Goal: Information Seeking & Learning: Learn about a topic

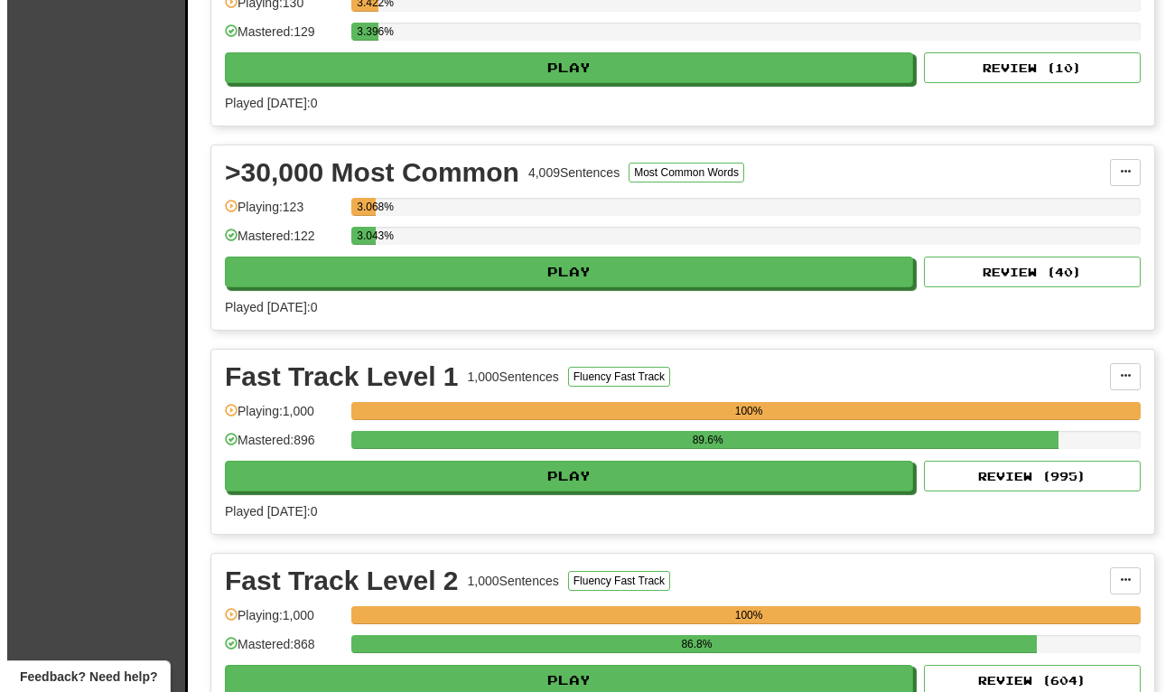
scroll to position [2890, 0]
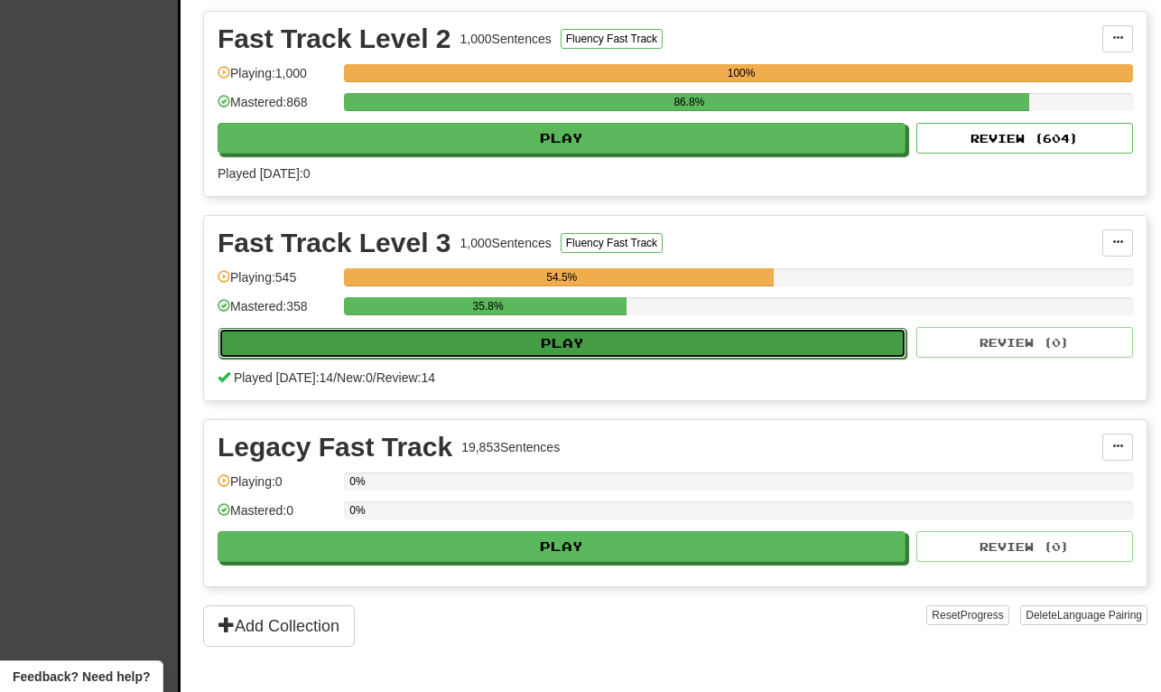
click at [470, 359] on button "Play" at bounding box center [563, 343] width 688 height 31
select select "**"
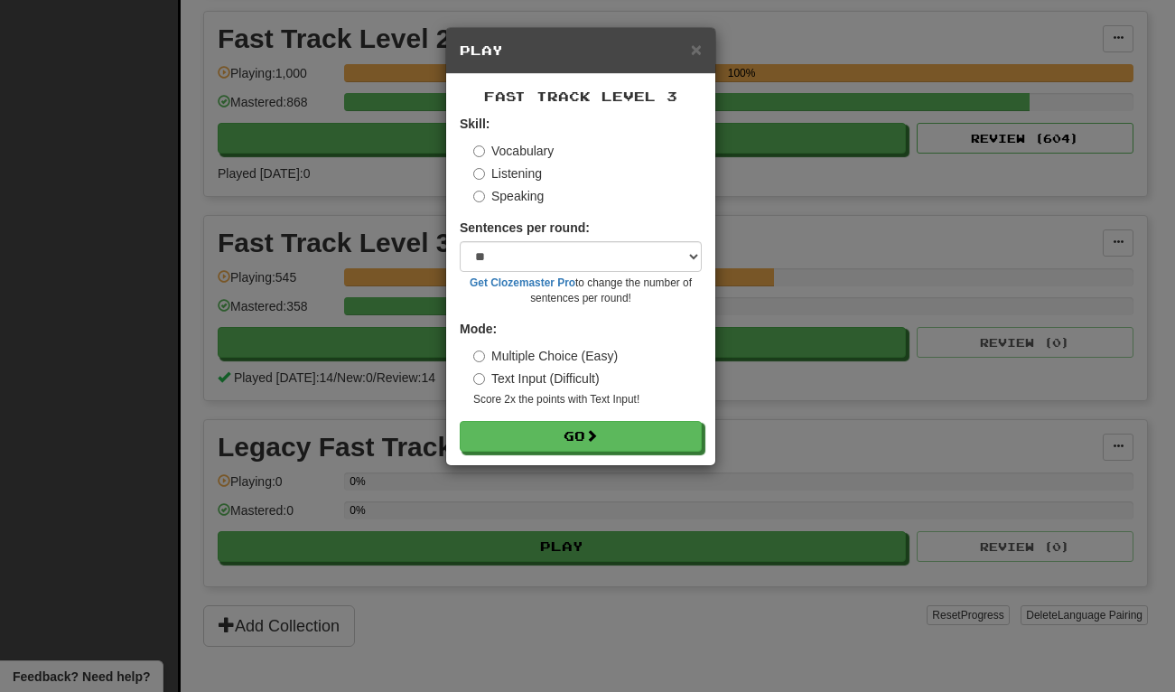
click at [491, 170] on label "Listening" at bounding box center [507, 173] width 69 height 18
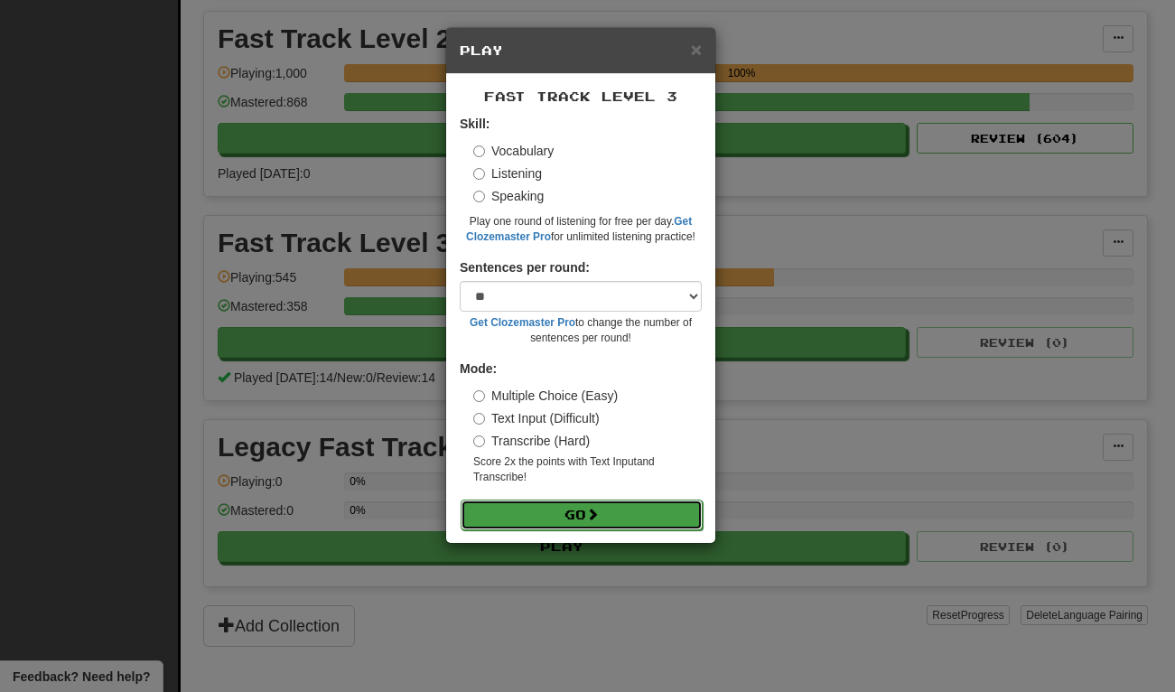
click at [563, 520] on button "Go" at bounding box center [582, 514] width 242 height 31
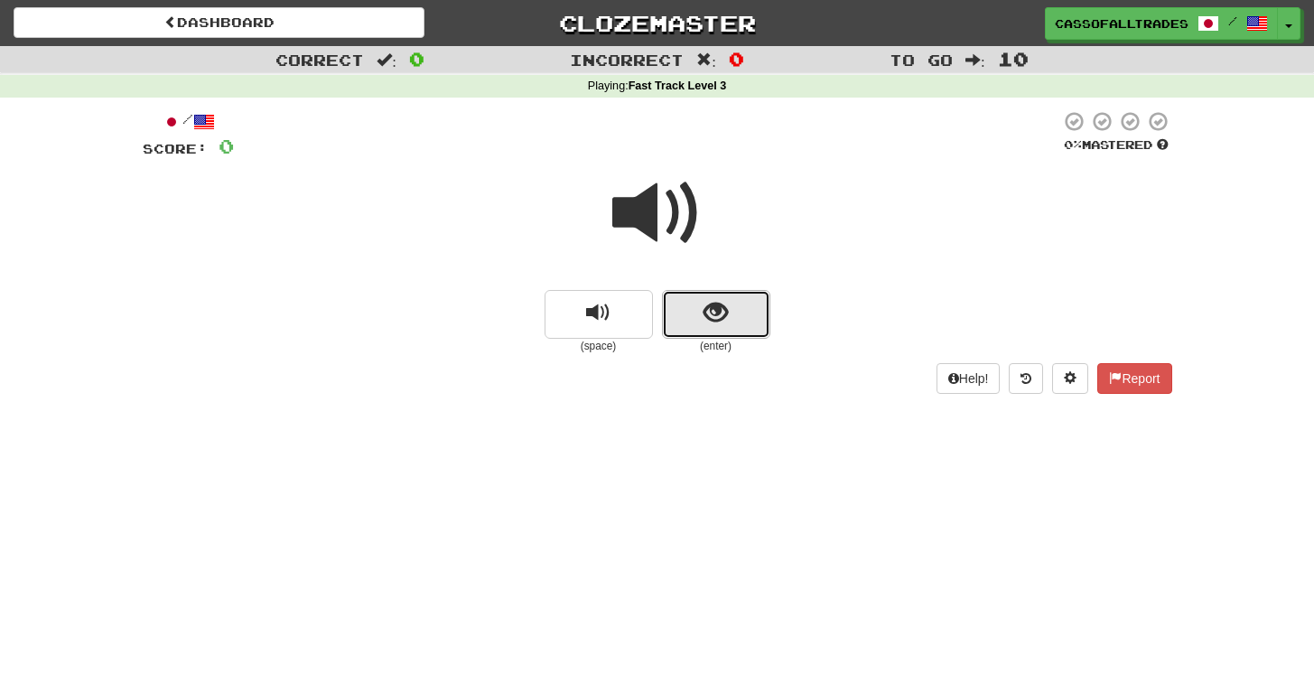
click at [740, 338] on button "show sentence" at bounding box center [716, 314] width 108 height 49
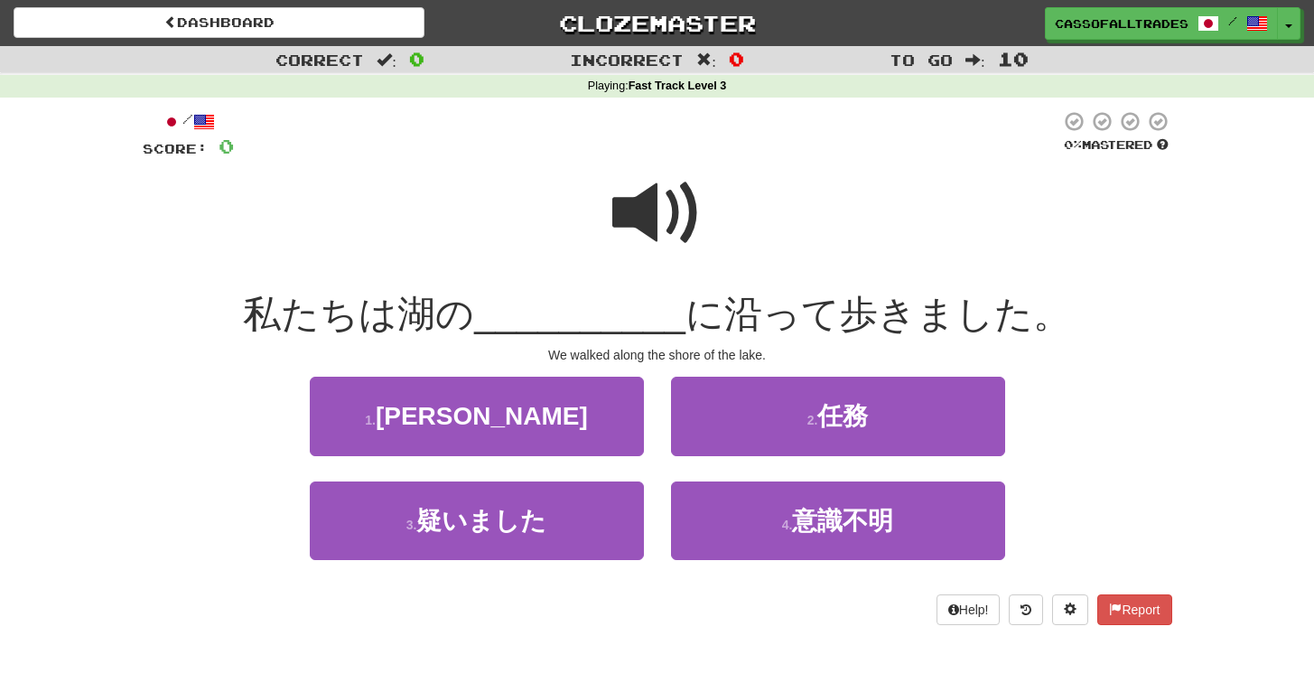
click at [639, 238] on span at bounding box center [657, 213] width 90 height 90
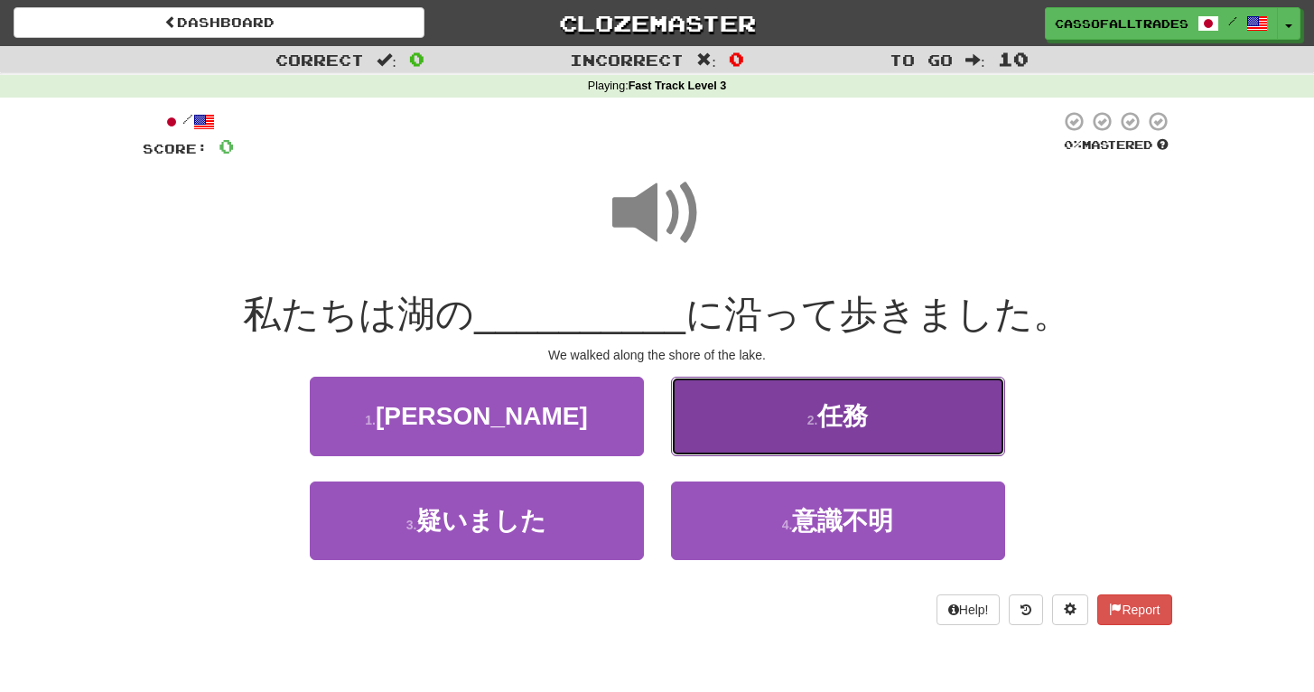
click at [775, 401] on button "2 . 任務" at bounding box center [838, 416] width 334 height 79
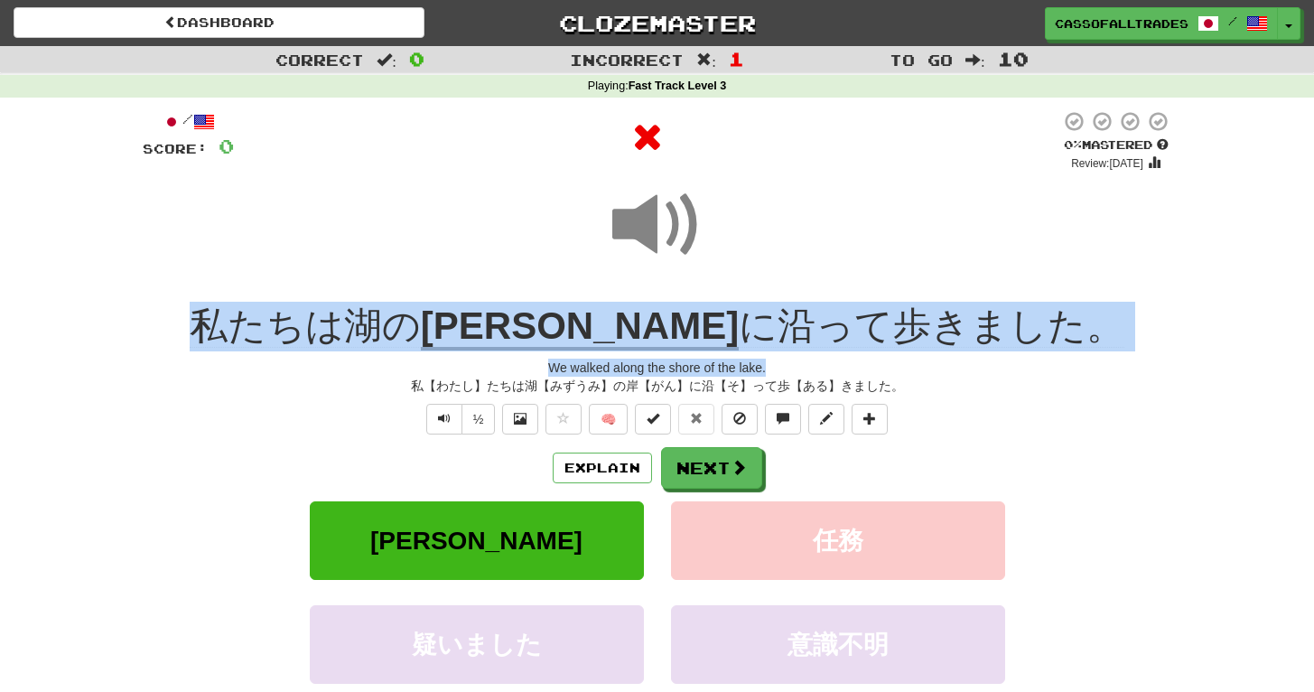
drag, startPoint x: 280, startPoint y: 307, endPoint x: 1033, endPoint y: 359, distance: 755.0
click at [1033, 359] on div "/ Score: 0 0 % Mastered Review: 2025-09-17 私たちは湖の 岸 に沿って歩きました。 We walked along …" at bounding box center [658, 443] width 1030 height 666
drag, startPoint x: 1033, startPoint y: 359, endPoint x: 936, endPoint y: 334, distance: 100.8
copy div "私たちは湖の 岸 に沿って歩きました。 We walked along the shore of the lake."
click at [11, 324] on div "Correct : 0 Incorrect : 1 To go : 10 Playing : Fast Track Level 3 / Score: 0 0 …" at bounding box center [657, 423] width 1314 height 755
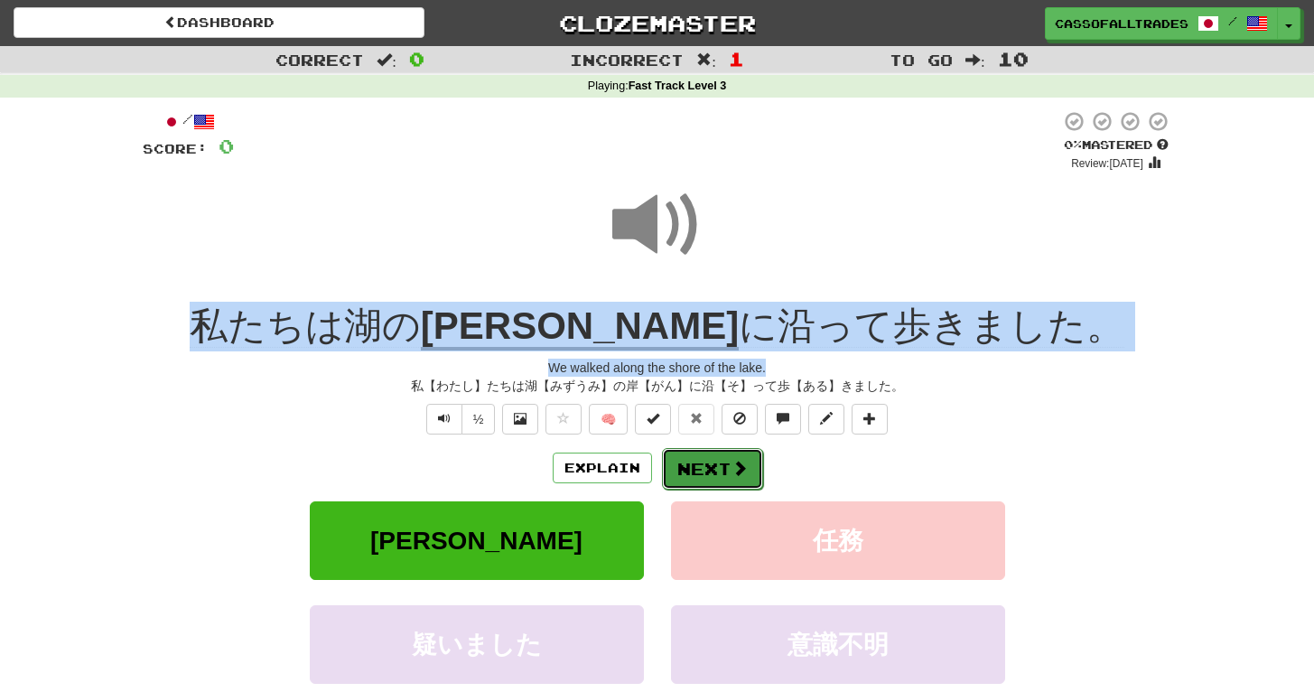
click at [722, 472] on button "Next" at bounding box center [712, 469] width 101 height 42
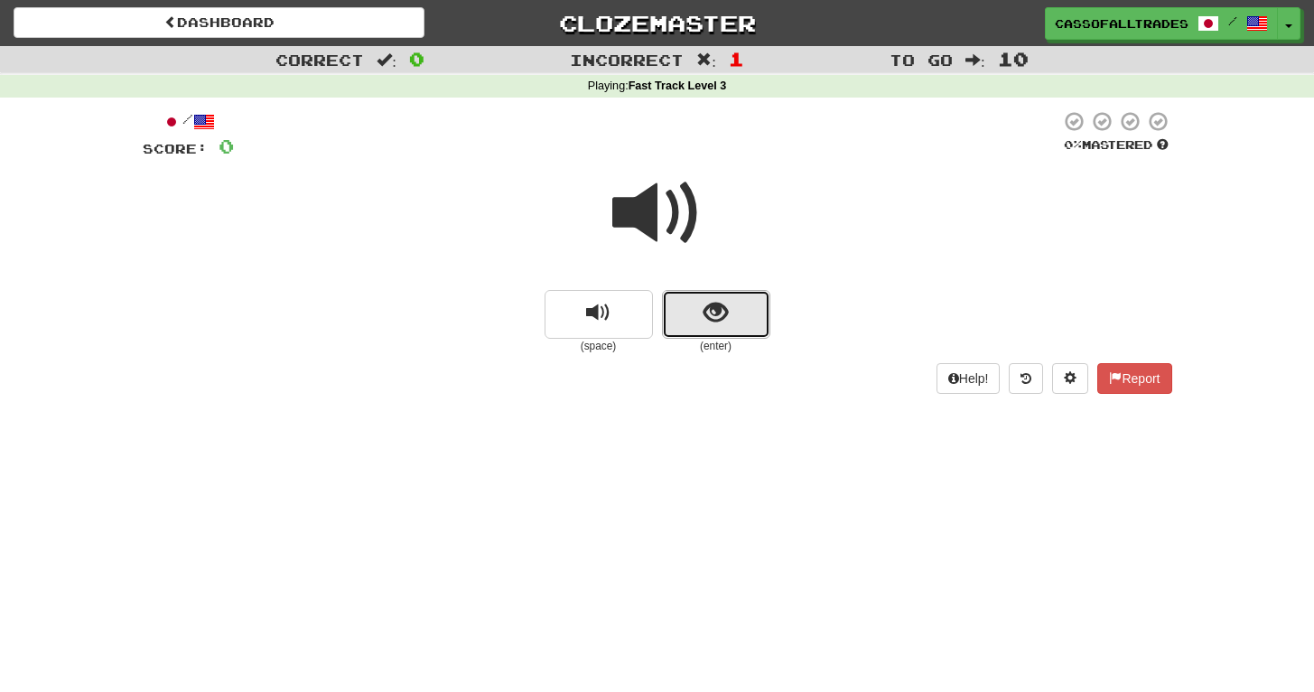
click at [709, 313] on span "show sentence" at bounding box center [716, 313] width 24 height 24
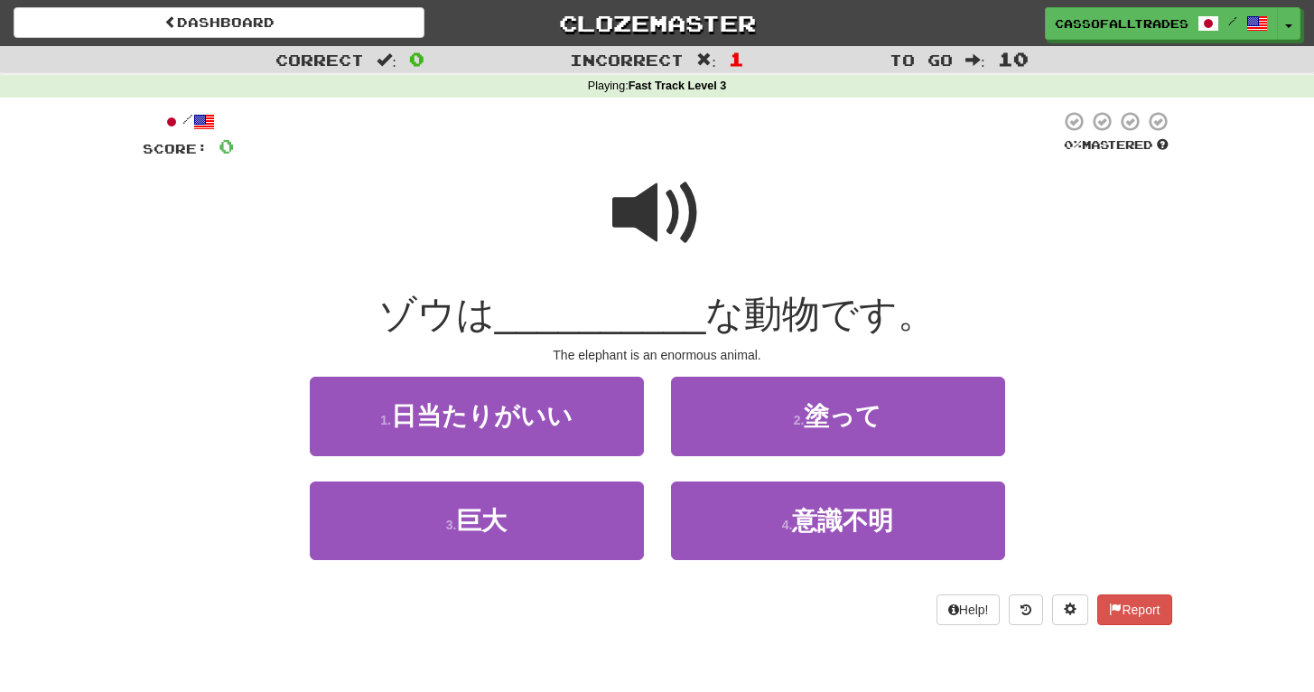
click at [649, 196] on span at bounding box center [657, 213] width 90 height 90
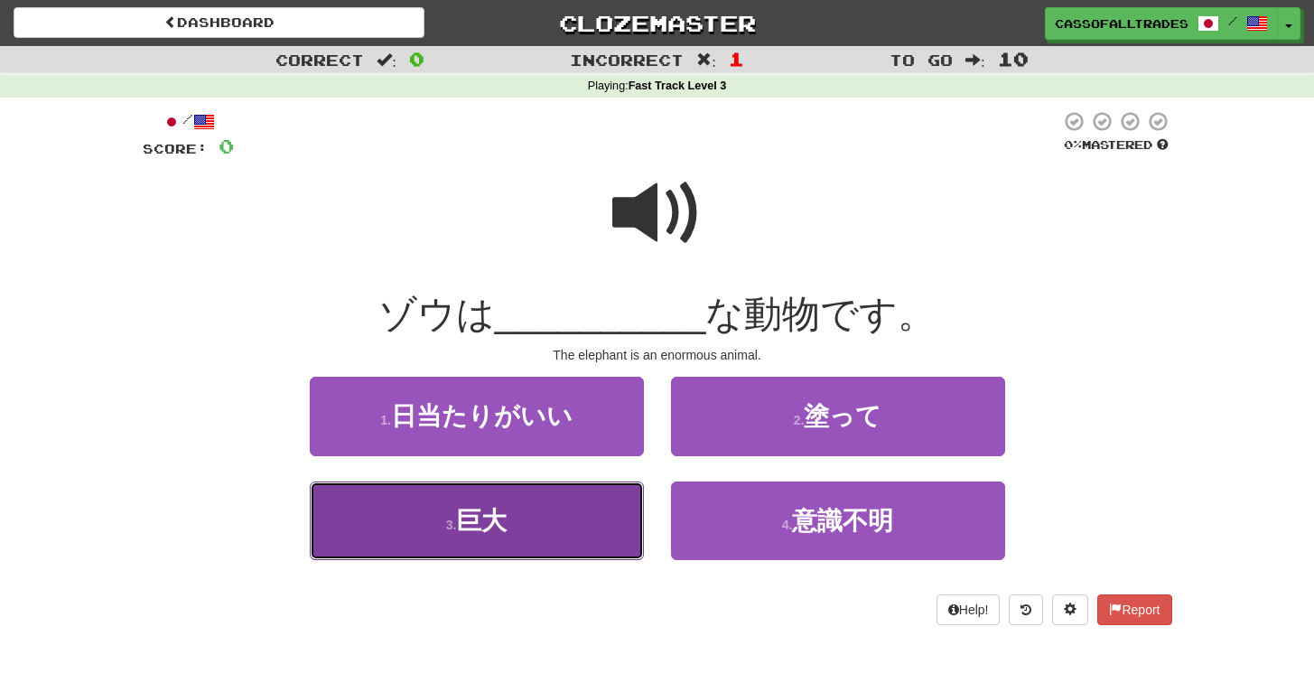
click at [519, 506] on button "3 . 巨大" at bounding box center [477, 520] width 334 height 79
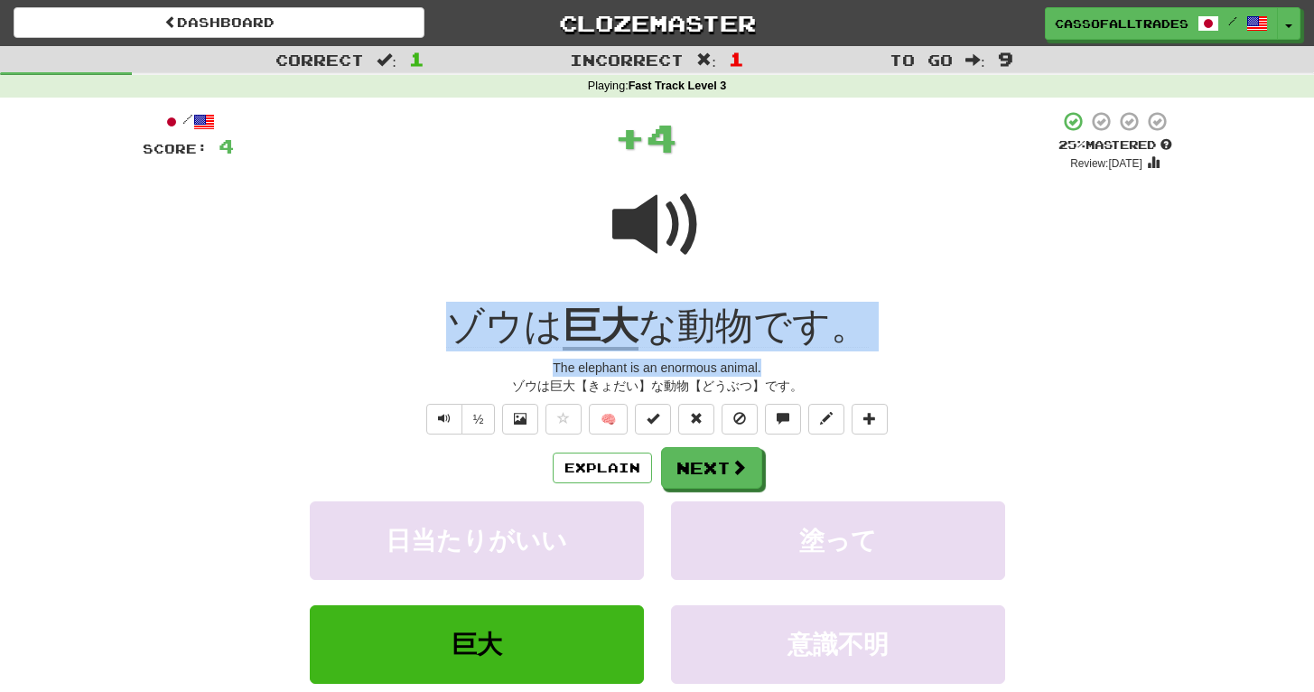
drag, startPoint x: 447, startPoint y: 301, endPoint x: 803, endPoint y: 356, distance: 360.1
click at [803, 356] on div "/ Score: 4 + 4 25 % Mastered Review: 2025-09-18 ゾウは 巨大 な動物です。 The elephant is a…" at bounding box center [658, 443] width 1030 height 666
drag, startPoint x: 803, startPoint y: 356, endPoint x: 794, endPoint y: 343, distance: 15.5
copy div "ゾウは 巨大 な動物です。 The elephant is an enormous animal."
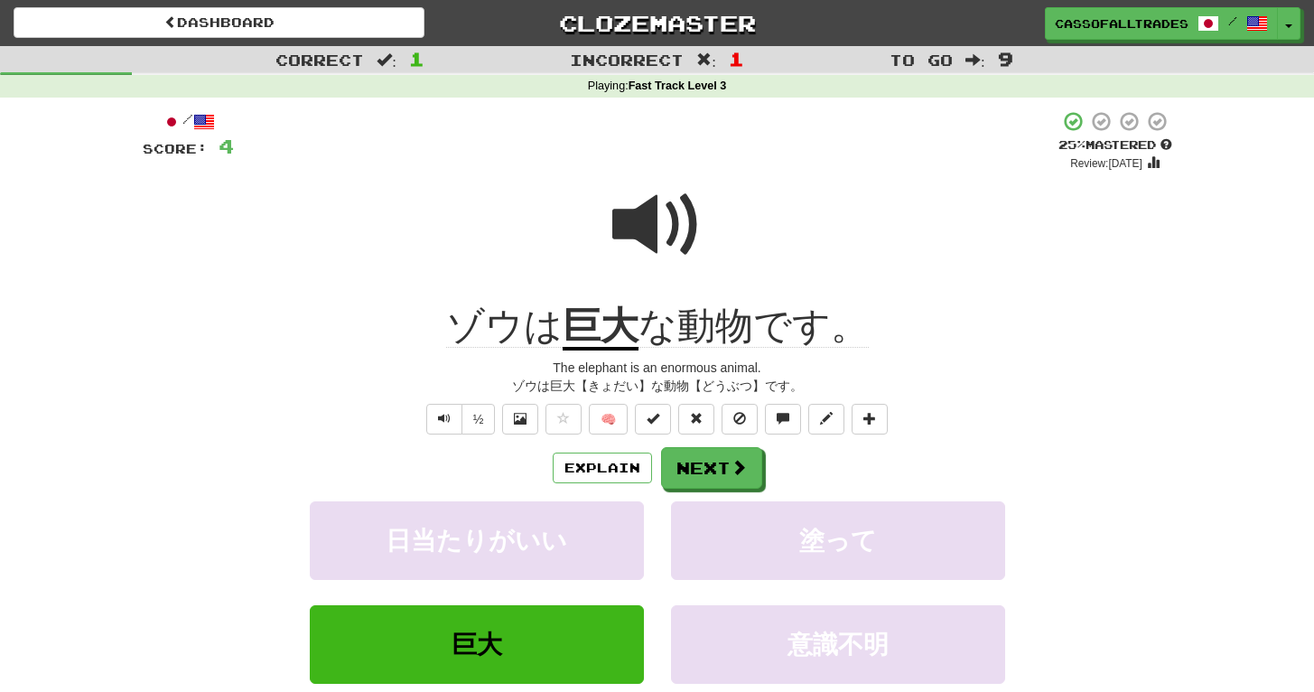
click at [113, 614] on div "Correct : 1 Incorrect : 1 To go : 9 Playing : Fast Track Level 3 / Score: 4 + 4…" at bounding box center [657, 423] width 1314 height 755
click at [720, 457] on button "Next" at bounding box center [712, 469] width 101 height 42
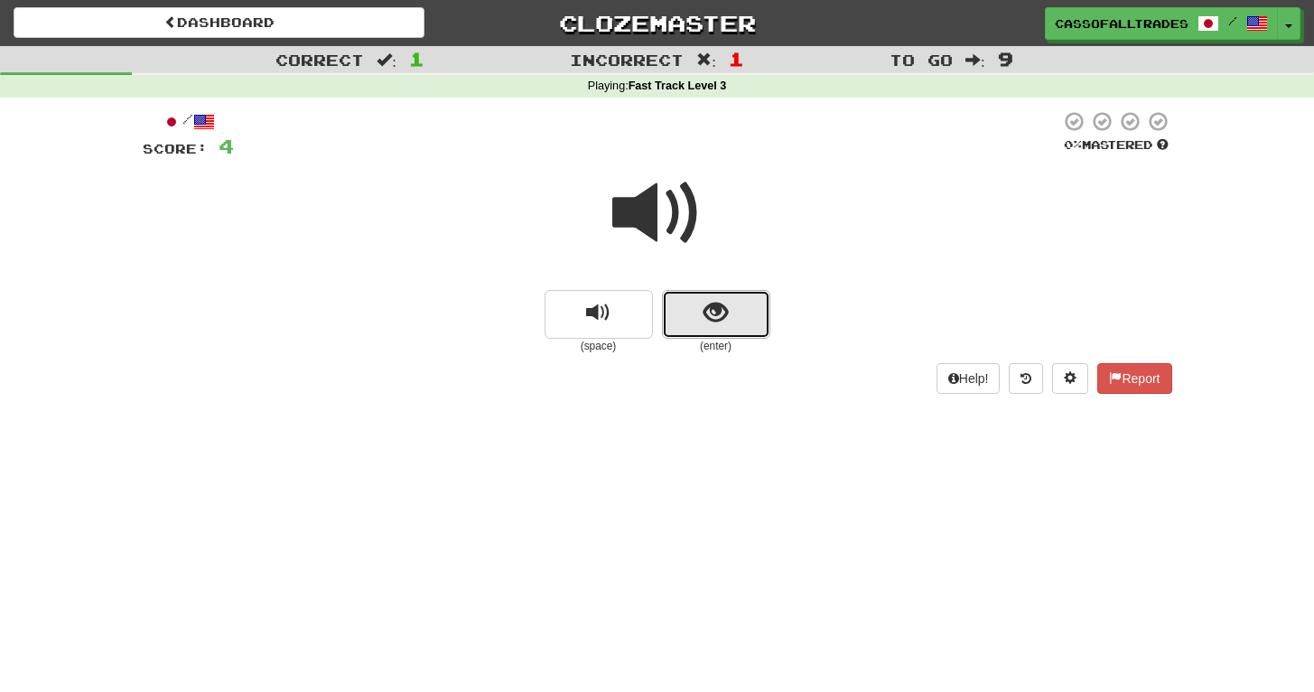
click at [691, 315] on button "show sentence" at bounding box center [716, 314] width 108 height 49
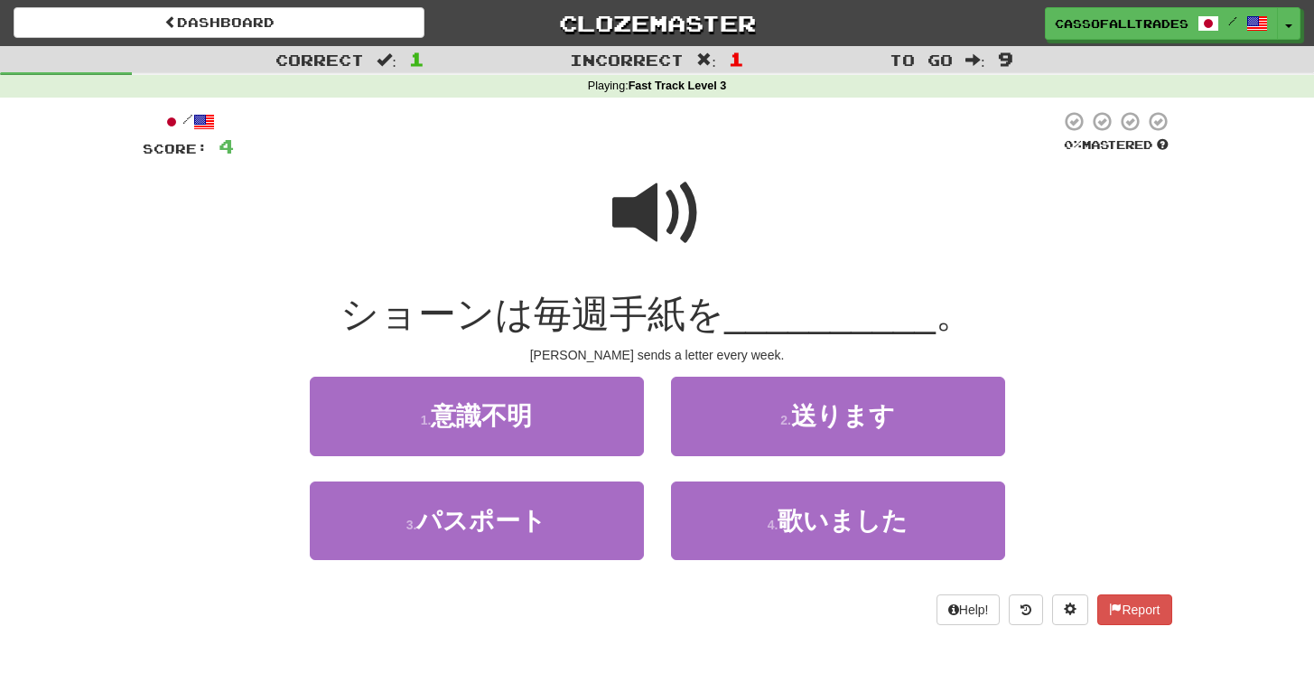
click at [643, 201] on span at bounding box center [657, 213] width 90 height 90
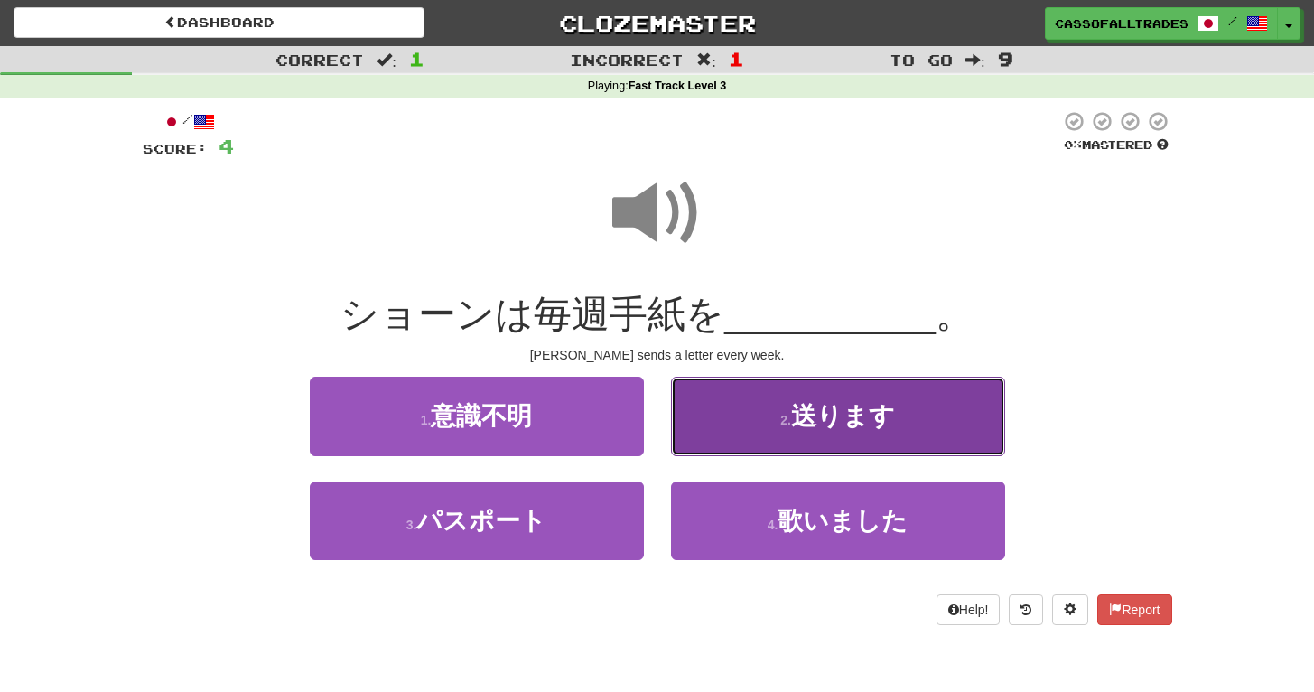
click at [815, 431] on button "2 . 送ります" at bounding box center [838, 416] width 334 height 79
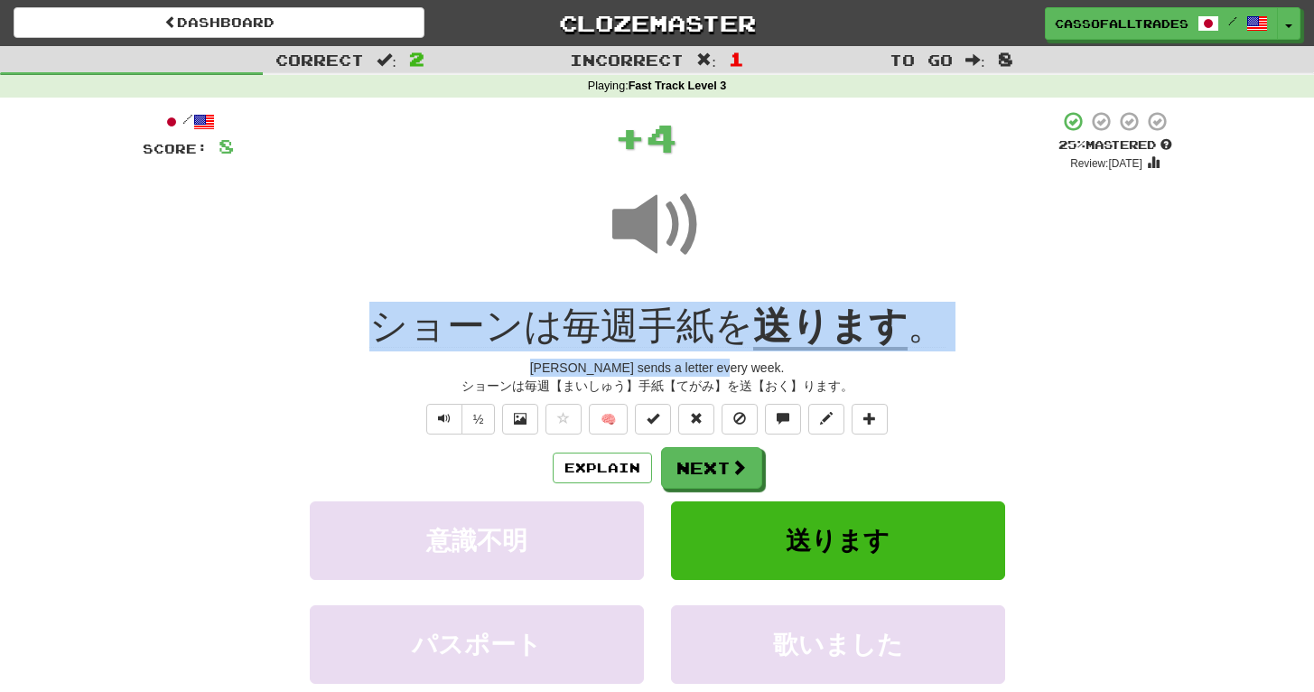
drag, startPoint x: 316, startPoint y: 319, endPoint x: 1009, endPoint y: 364, distance: 694.1
click at [1009, 364] on div "/ Score: 8 + 4 25 % Mastered Review: 2025-09-18 ショーンは毎週手紙を 送ります 。 Sean sends a …" at bounding box center [658, 443] width 1030 height 666
drag, startPoint x: 1009, startPoint y: 364, endPoint x: 864, endPoint y: 330, distance: 148.5
copy div "ショーンは毎週手紙を 送ります 。 Sean sends a letter every week."
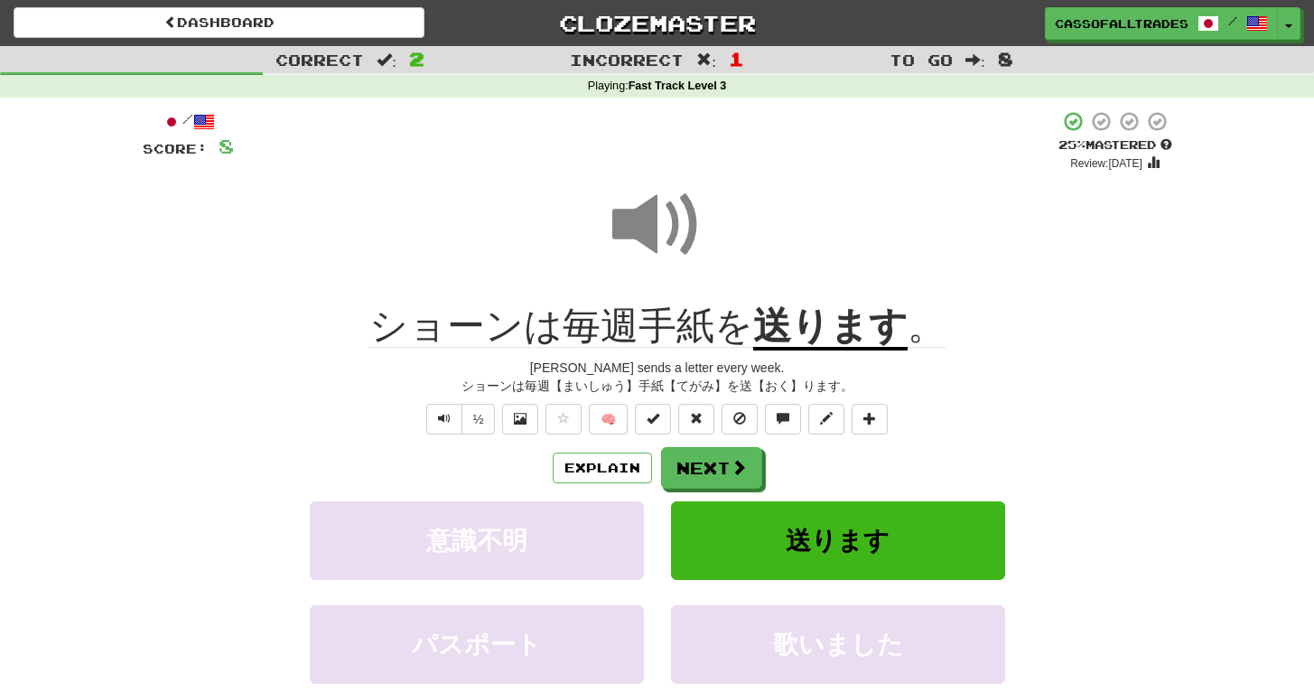
click at [178, 635] on div "パスポート 歌いました" at bounding box center [658, 657] width 1084 height 104
click at [724, 460] on button "Next" at bounding box center [712, 469] width 101 height 42
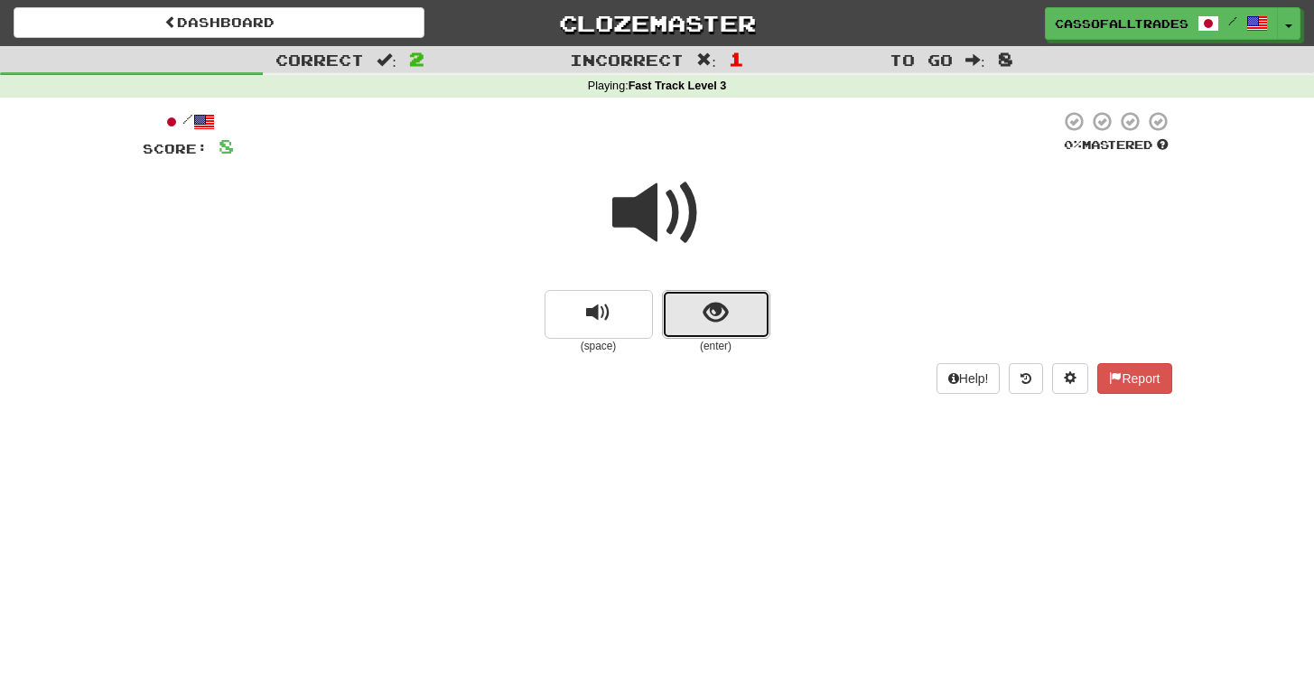
click at [702, 330] on button "show sentence" at bounding box center [716, 314] width 108 height 49
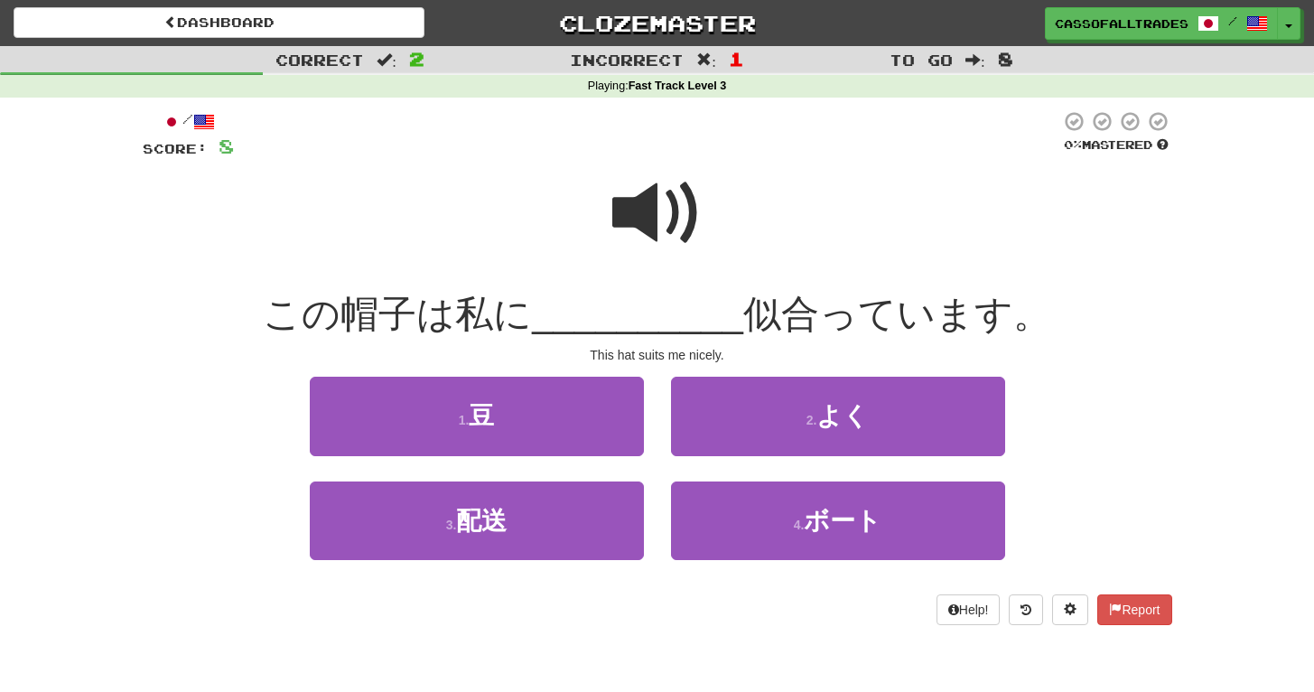
click at [666, 234] on span at bounding box center [657, 213] width 90 height 90
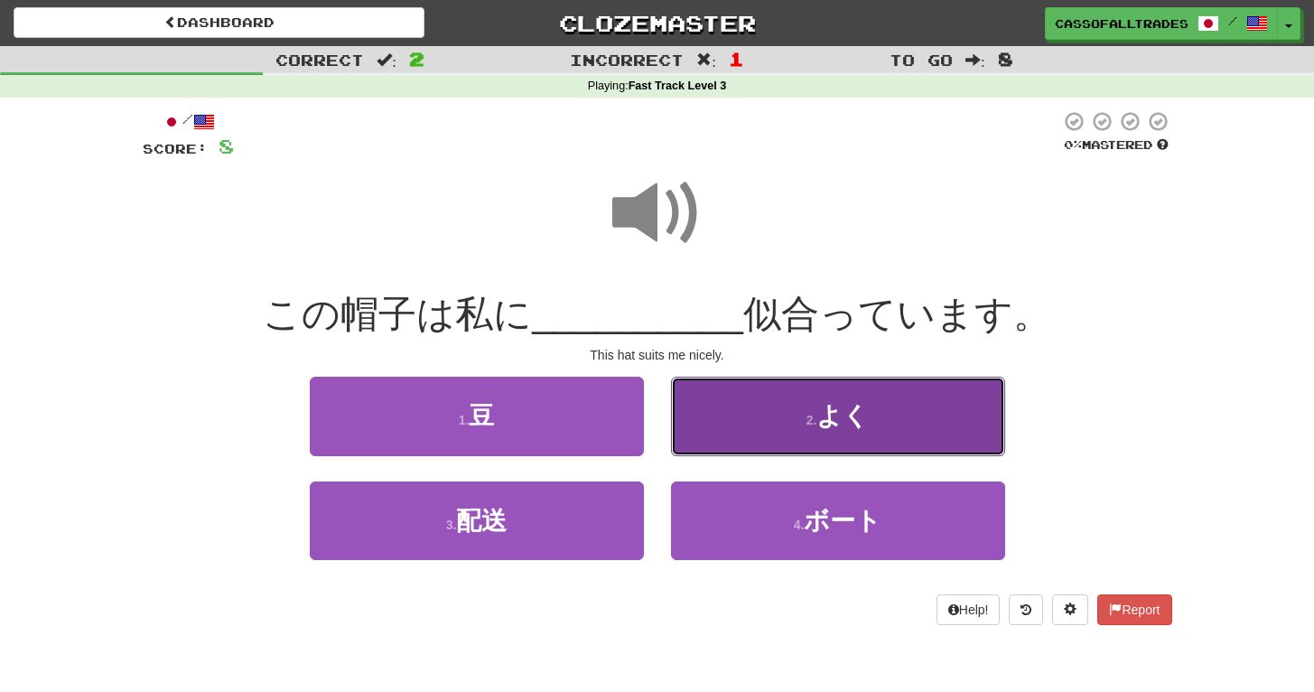
click at [795, 411] on button "2 . よく" at bounding box center [838, 416] width 334 height 79
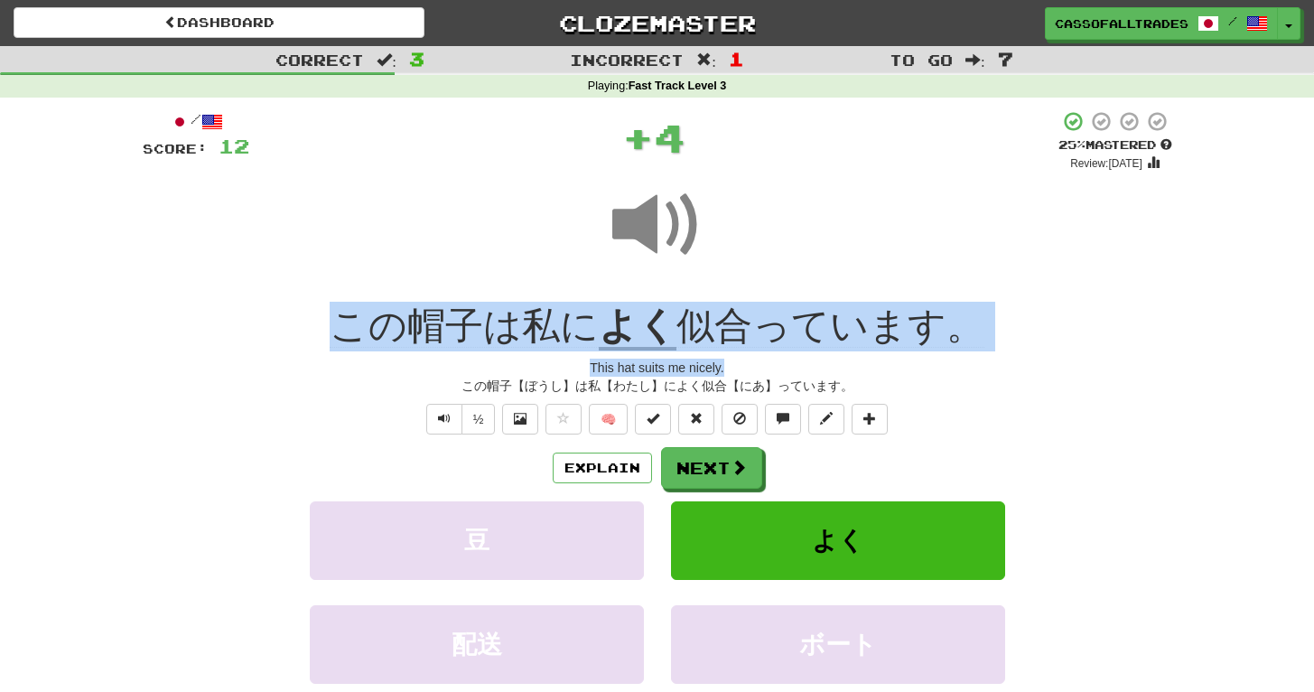
drag, startPoint x: 325, startPoint y: 328, endPoint x: 1038, endPoint y: 361, distance: 713.3
click at [1038, 361] on div "/ Score: 12 + 4 25 % Mastered Review: 2025-09-18 この帽子は私に よく 似合っています。 This hat s…" at bounding box center [658, 443] width 1030 height 666
copy div "この帽子は私に よく 似合っています。 This hat suits me nicely."
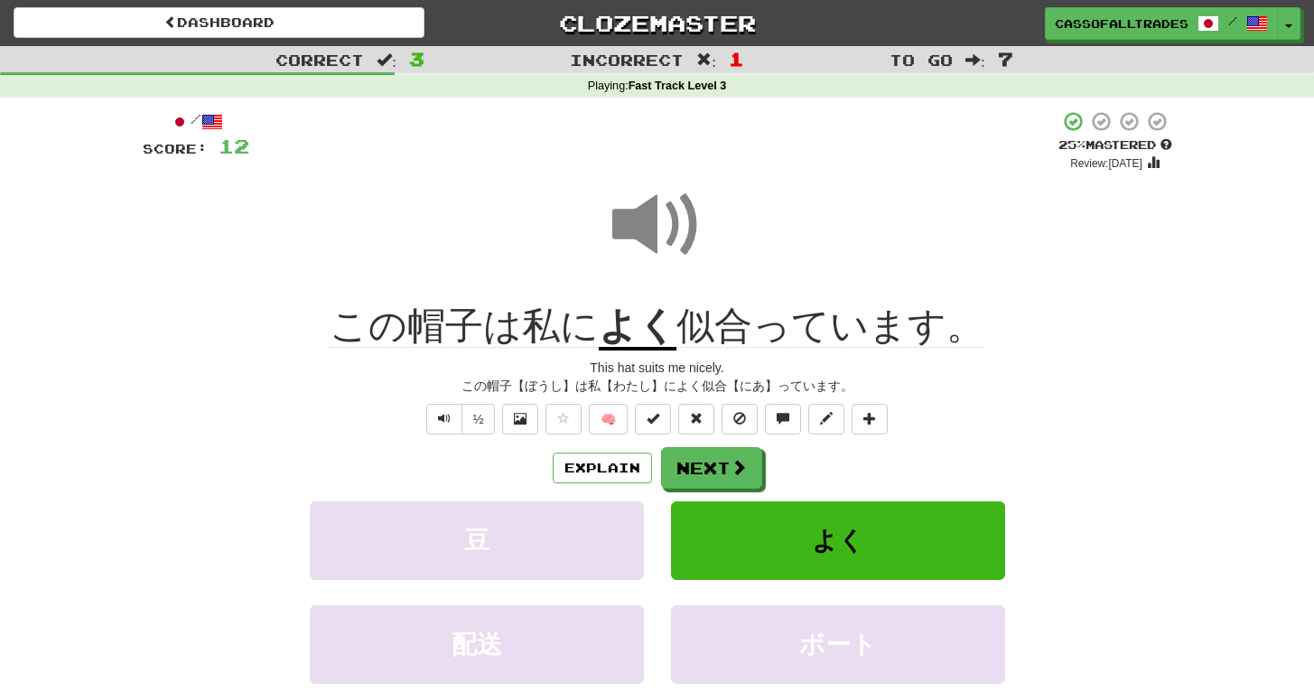
click at [61, 592] on div "Correct : 3 Incorrect : 1 To go : 7 Playing : Fast Track Level 3 / Score: 12 + …" at bounding box center [657, 423] width 1314 height 755
click at [678, 455] on button "Next" at bounding box center [712, 469] width 101 height 42
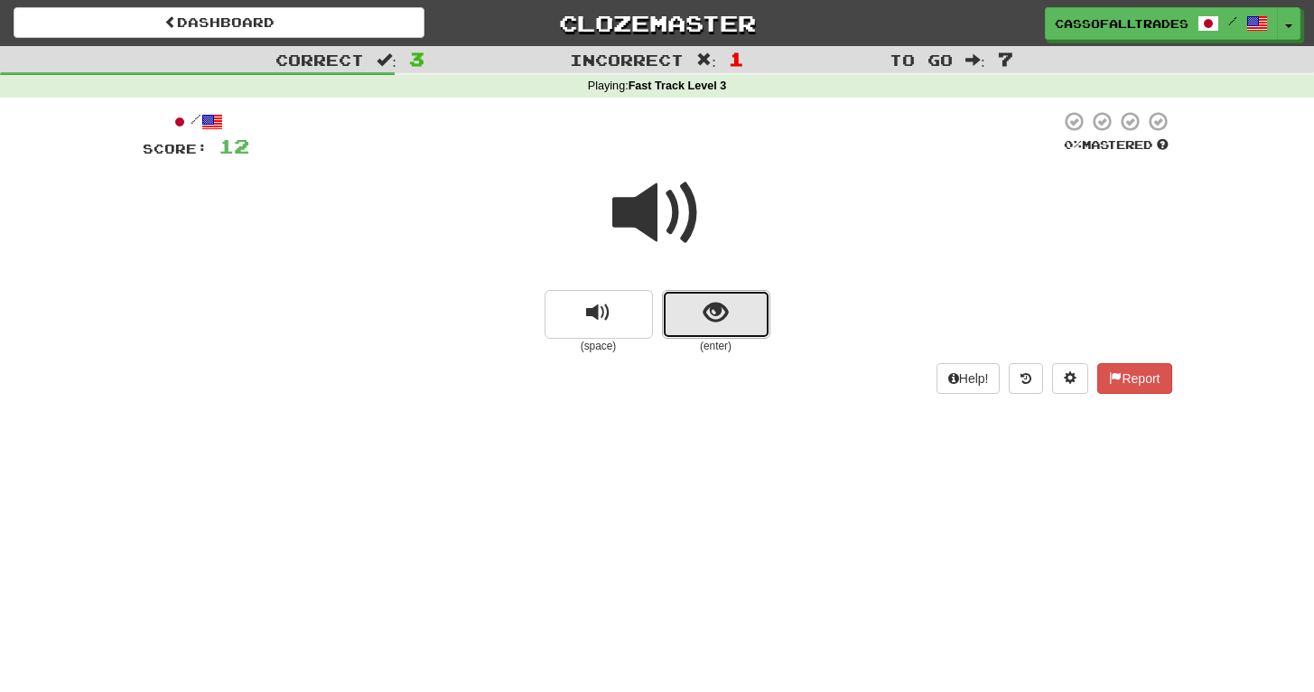
drag, startPoint x: 692, startPoint y: 314, endPoint x: 704, endPoint y: 304, distance: 16.1
click at [704, 304] on span "show sentence" at bounding box center [716, 313] width 24 height 24
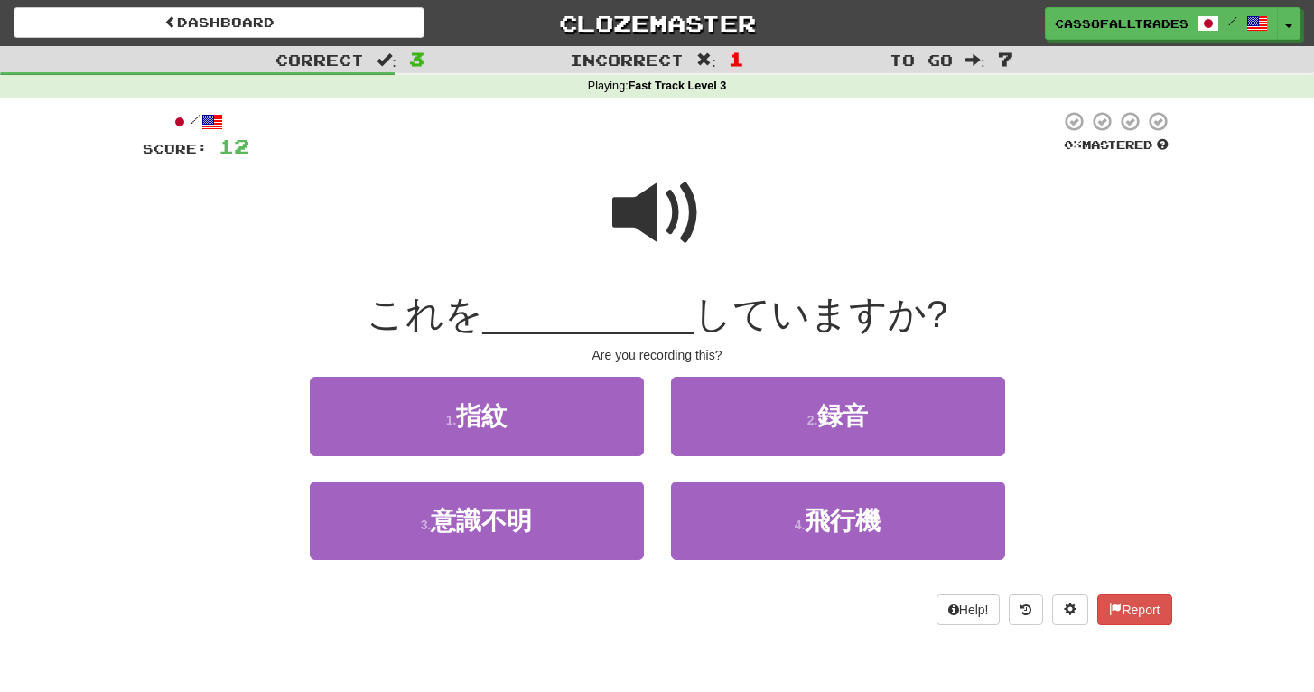
click at [658, 208] on span at bounding box center [657, 213] width 90 height 90
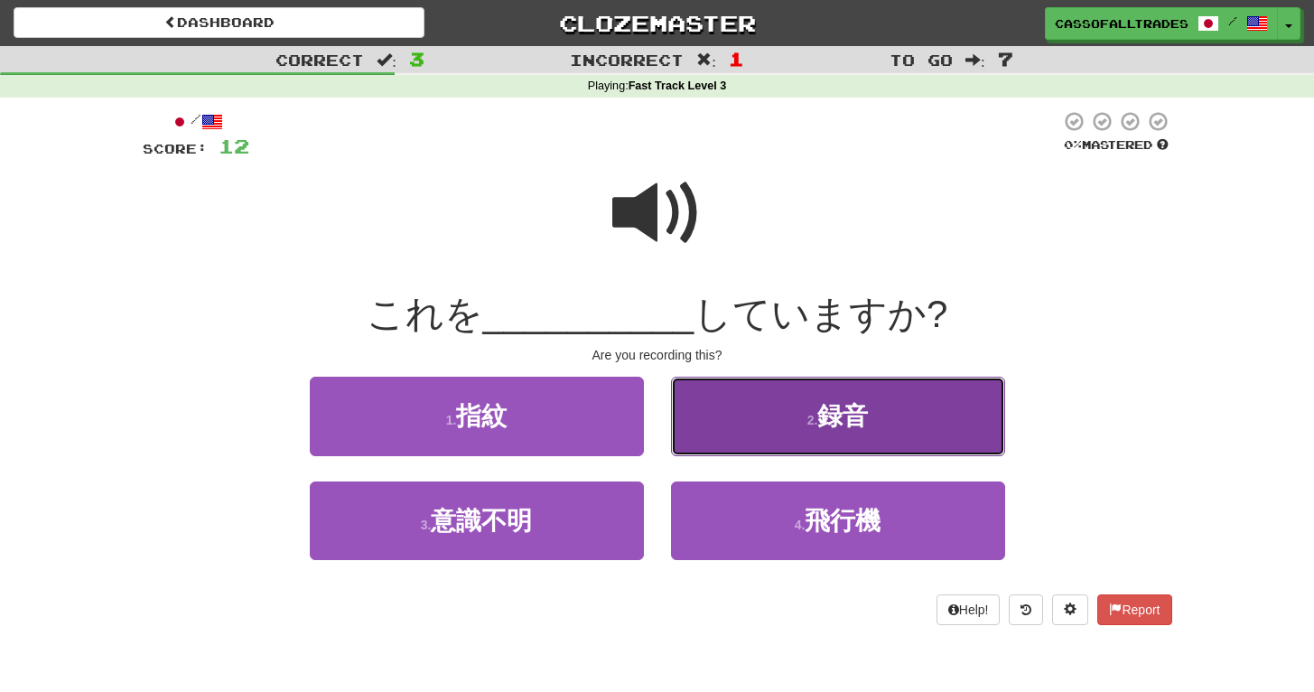
click at [762, 396] on button "2 . 録音" at bounding box center [838, 416] width 334 height 79
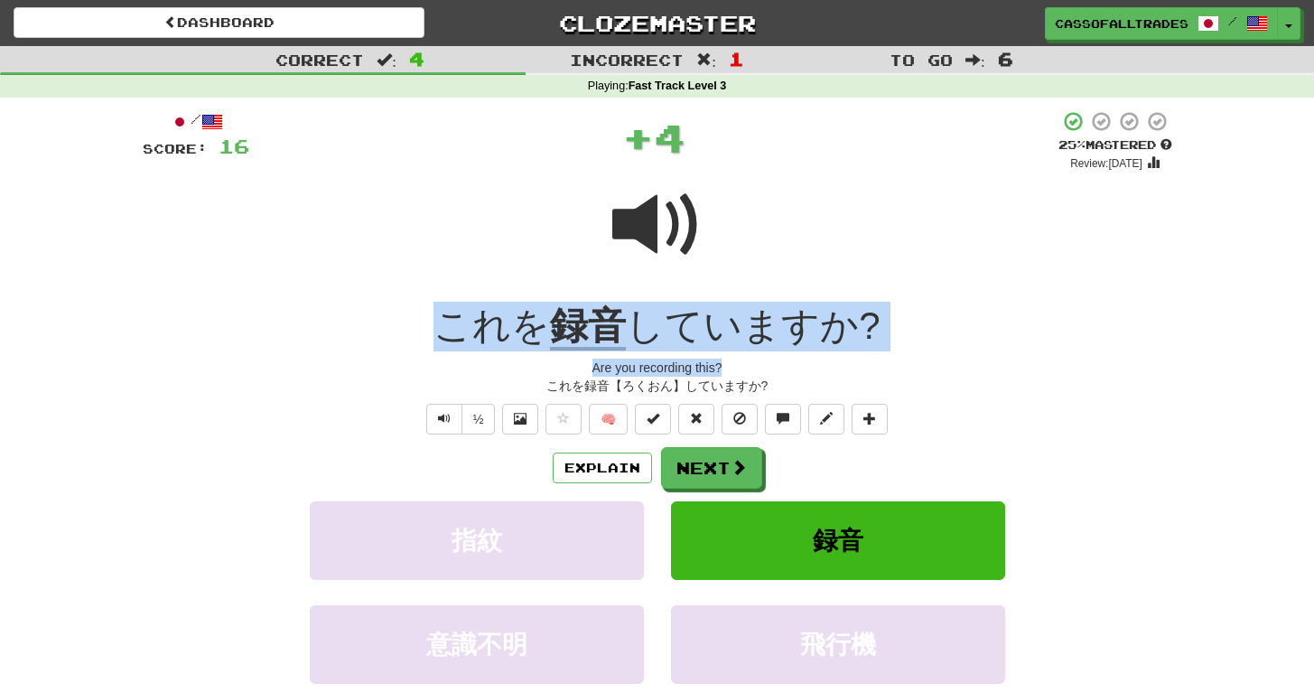
drag, startPoint x: 388, startPoint y: 314, endPoint x: 1038, endPoint y: 372, distance: 651.9
click at [1039, 372] on div "/ Score: 16 + 4 25 % Mastered Review: 2025-09-18 これを 録音 していますか ? Are you record…" at bounding box center [658, 443] width 1030 height 666
copy div "これを 録音 していますか ? Are you recording this?"
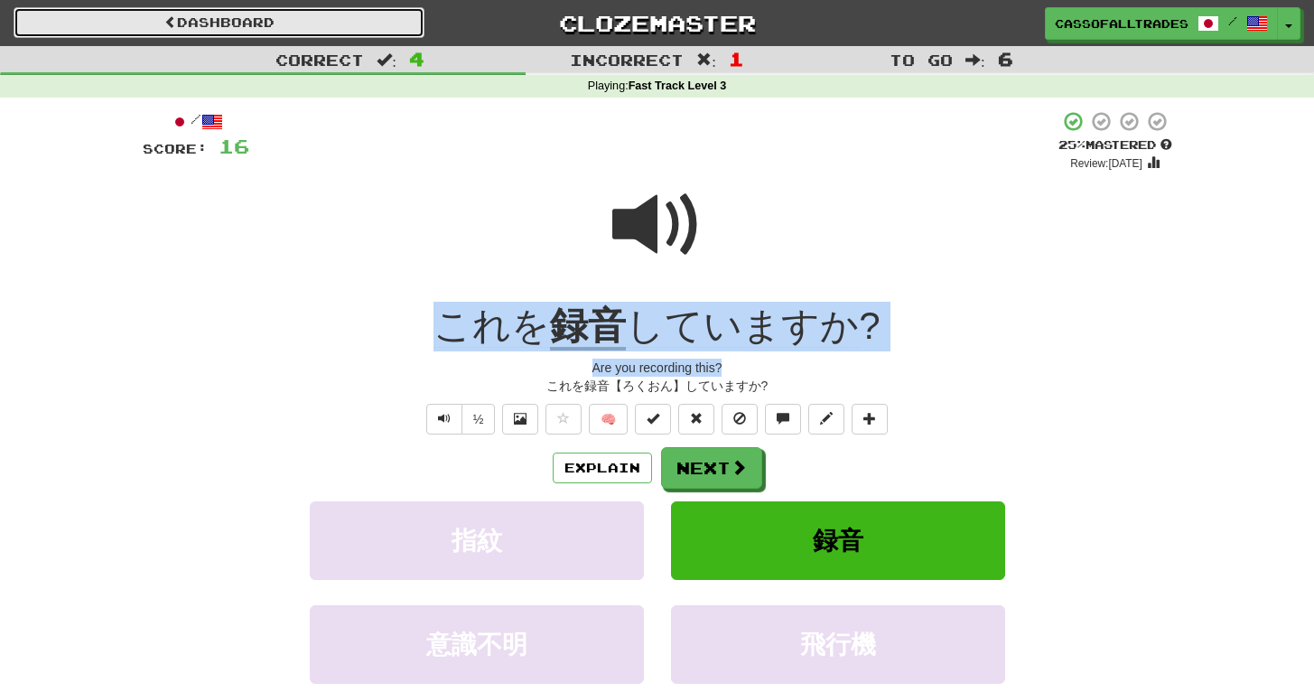
click at [258, 28] on link "Dashboard" at bounding box center [219, 22] width 411 height 31
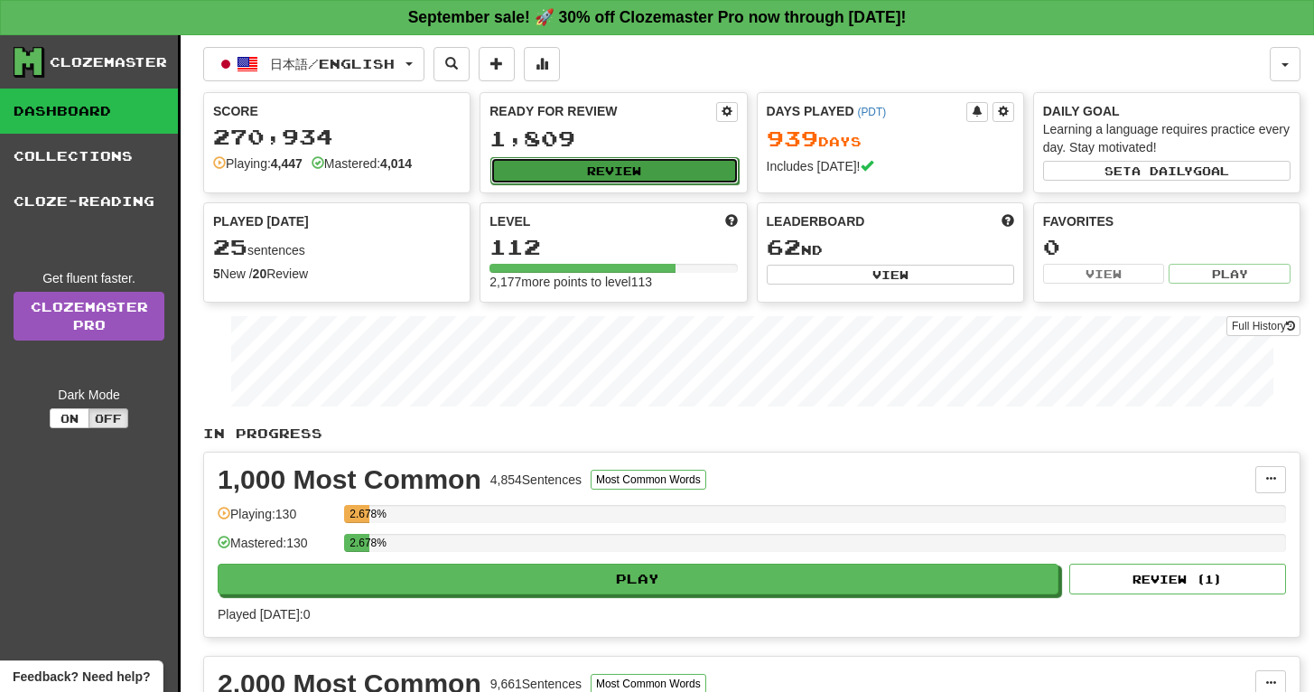
click at [614, 176] on button "Review" at bounding box center [613, 170] width 247 height 27
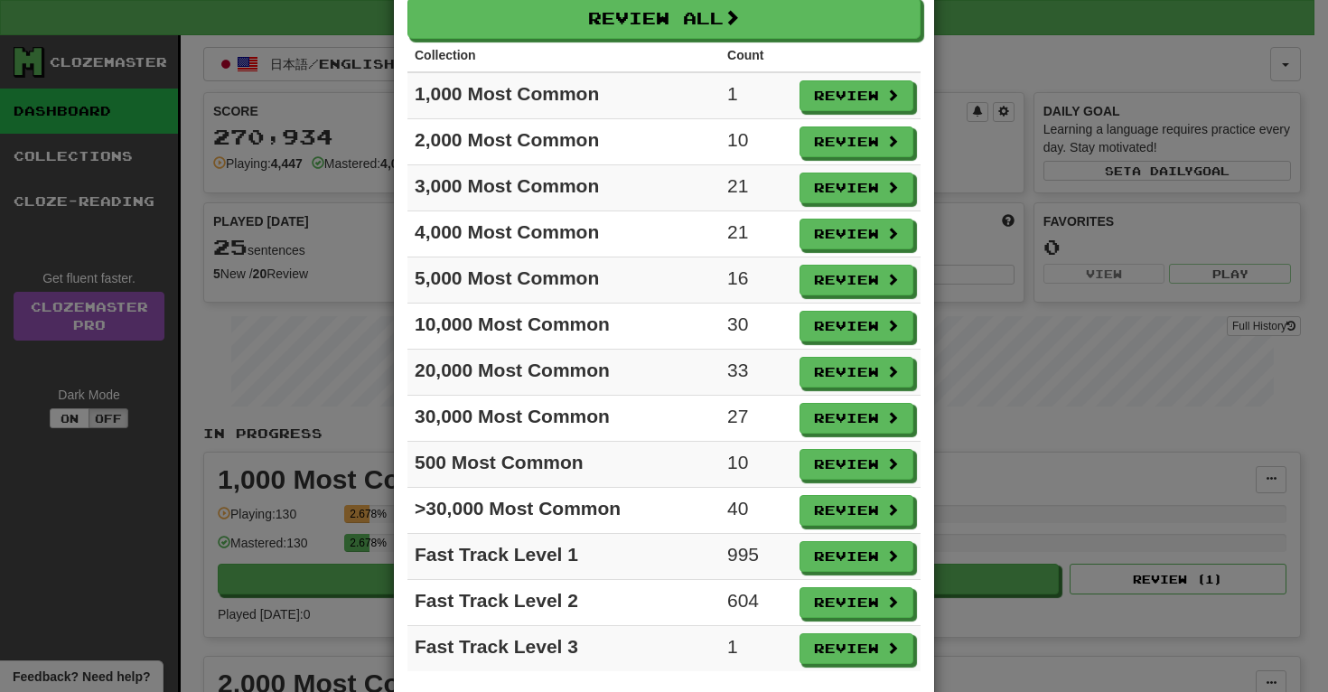
scroll to position [129, 0]
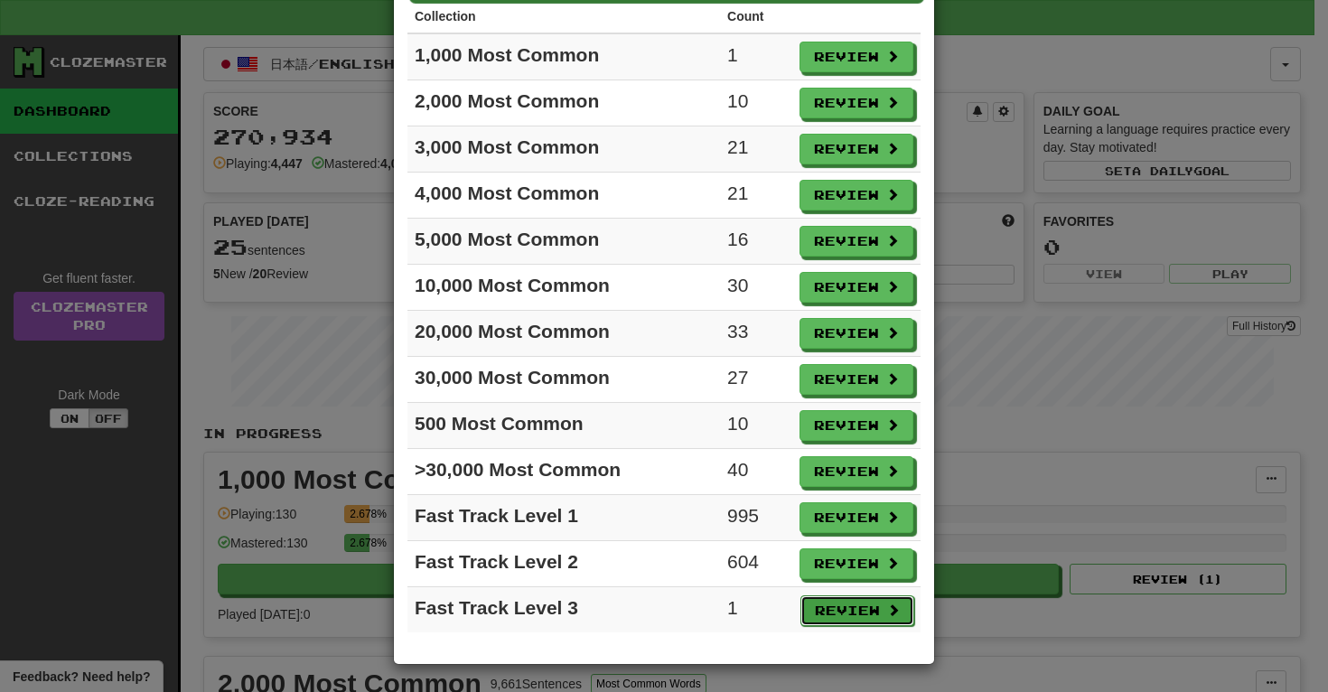
click at [841, 609] on button "Review" at bounding box center [857, 610] width 114 height 31
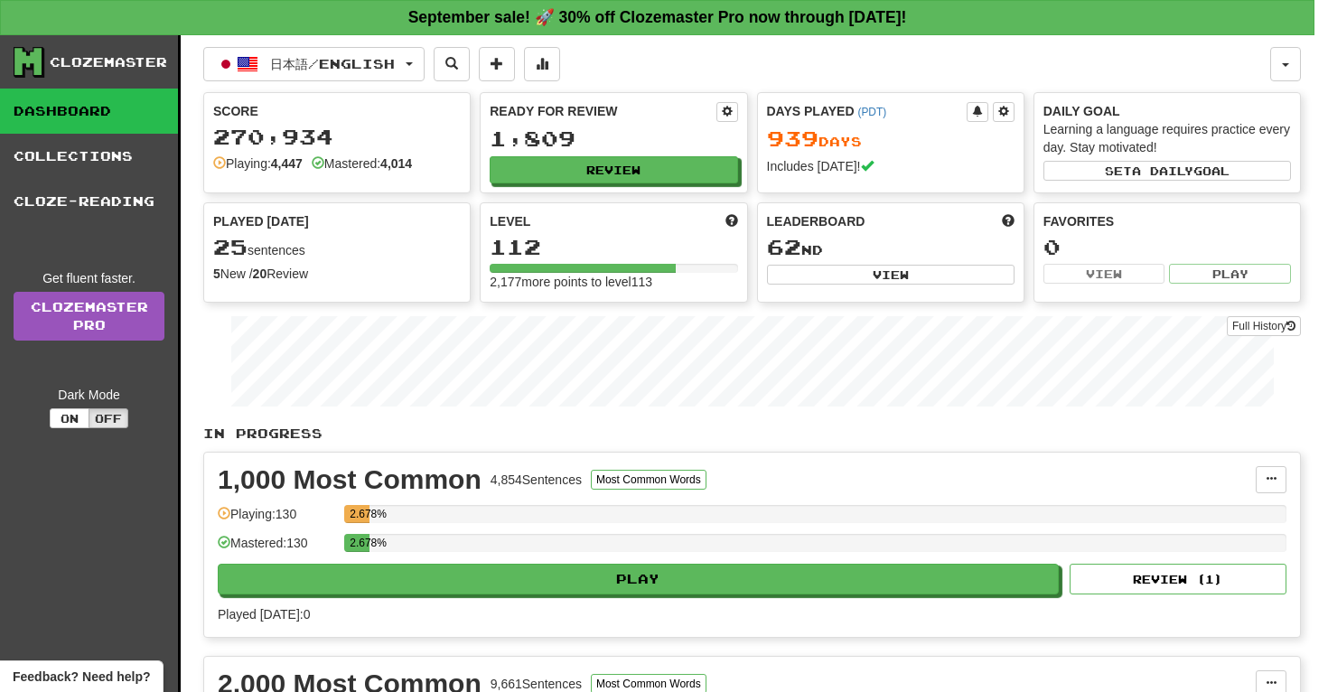
select select "**"
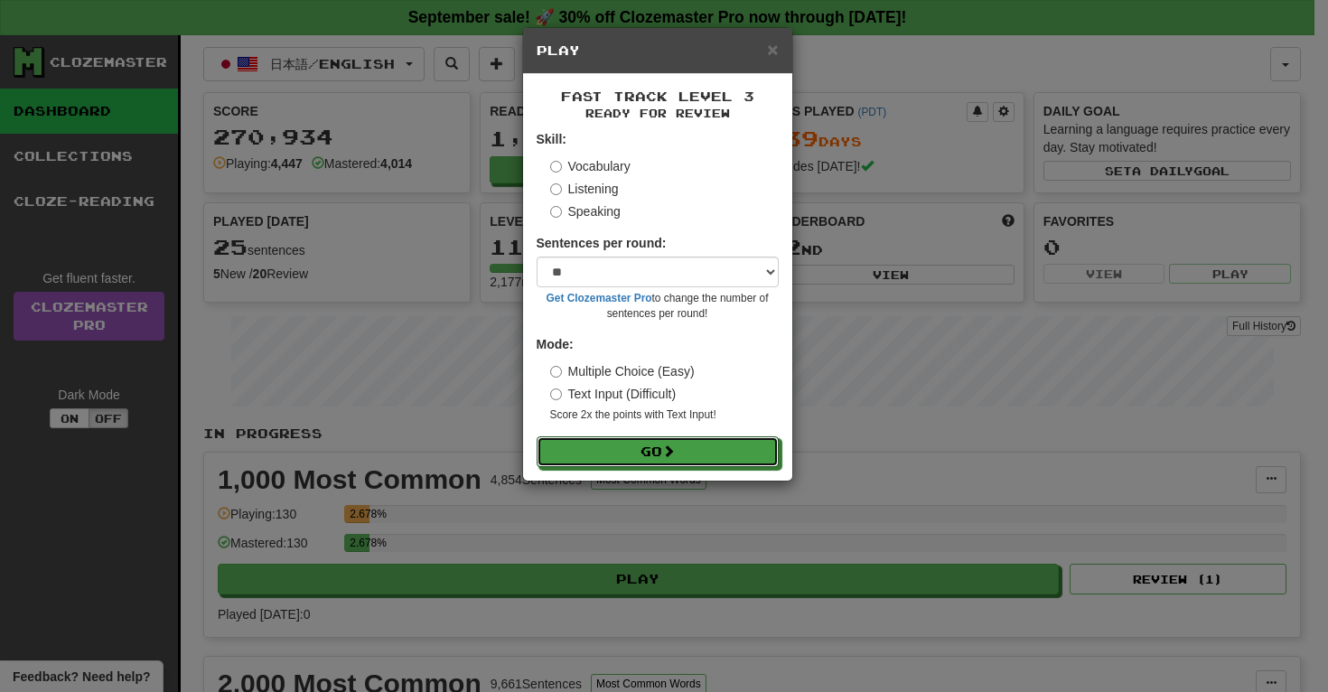
click at [679, 436] on form "Skill: Vocabulary Listening Speaking Sentences per round: * ** ** ** ** ** *** …" at bounding box center [657, 298] width 242 height 337
click at [671, 454] on span at bounding box center [669, 451] width 13 height 13
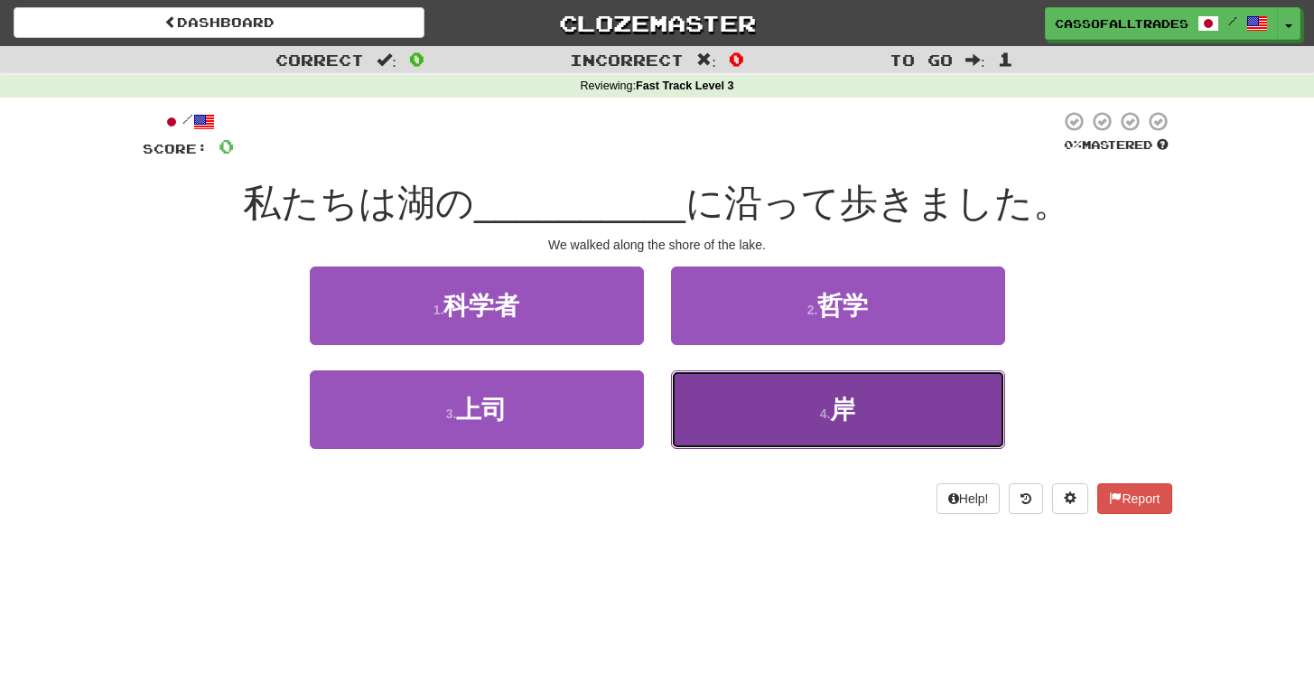
click at [817, 407] on button "4 . 岸" at bounding box center [838, 409] width 334 height 79
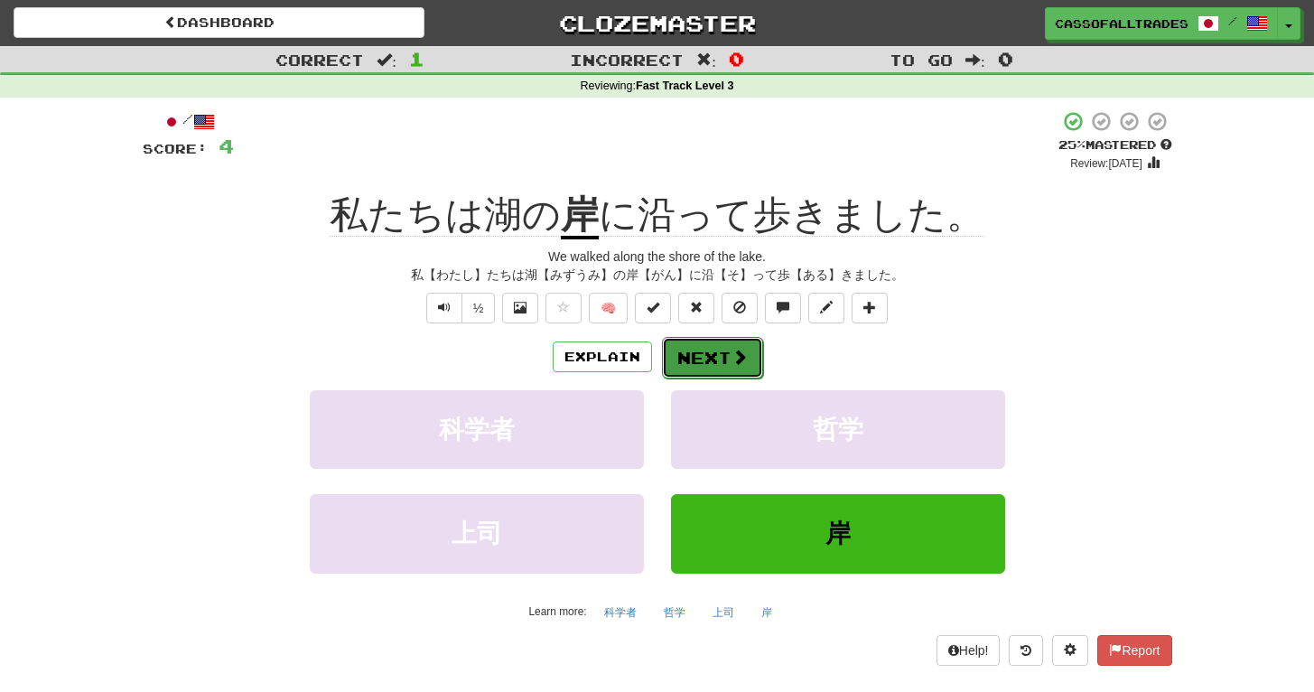
click at [710, 349] on button "Next" at bounding box center [712, 358] width 101 height 42
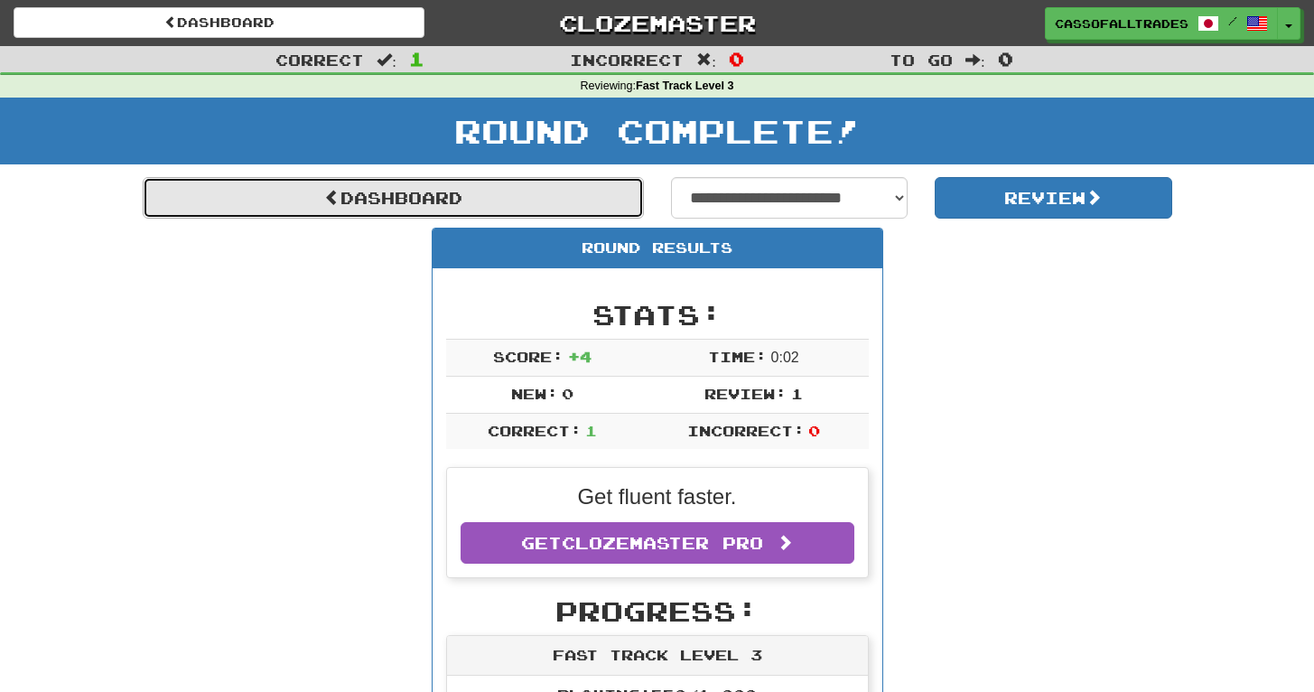
click at [530, 201] on link "Dashboard" at bounding box center [393, 198] width 501 height 42
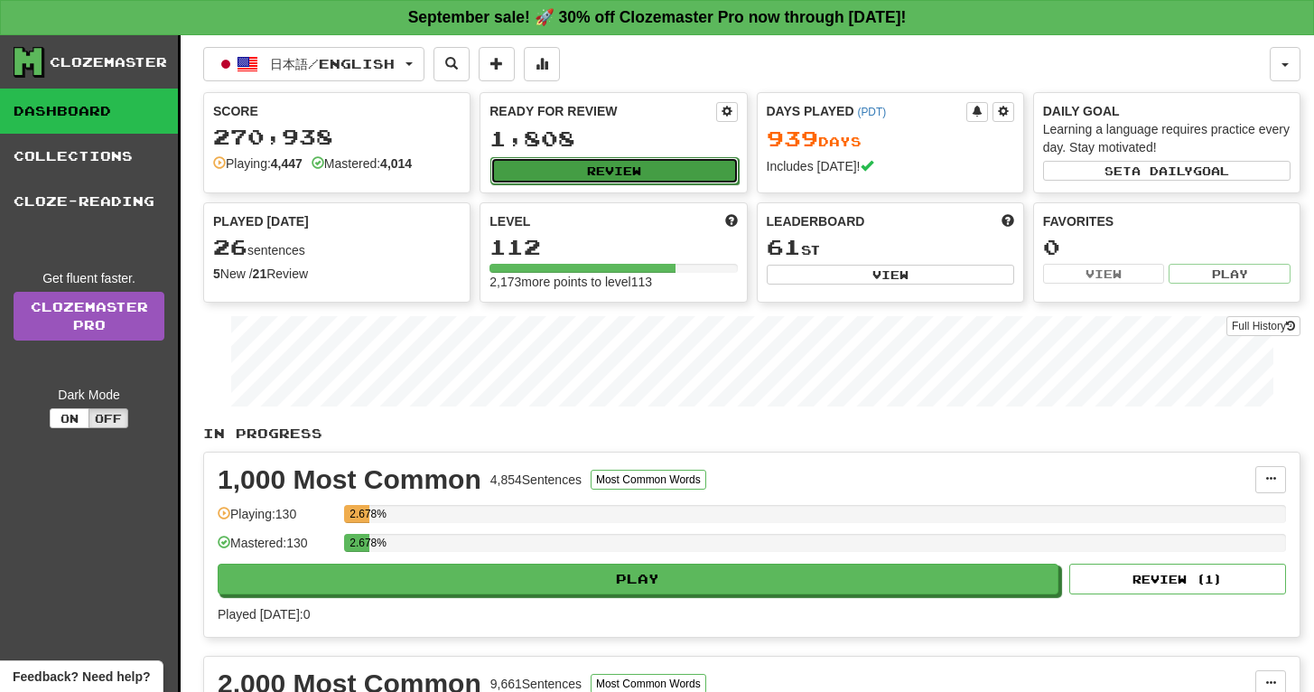
click at [587, 162] on button "Review" at bounding box center [613, 170] width 247 height 27
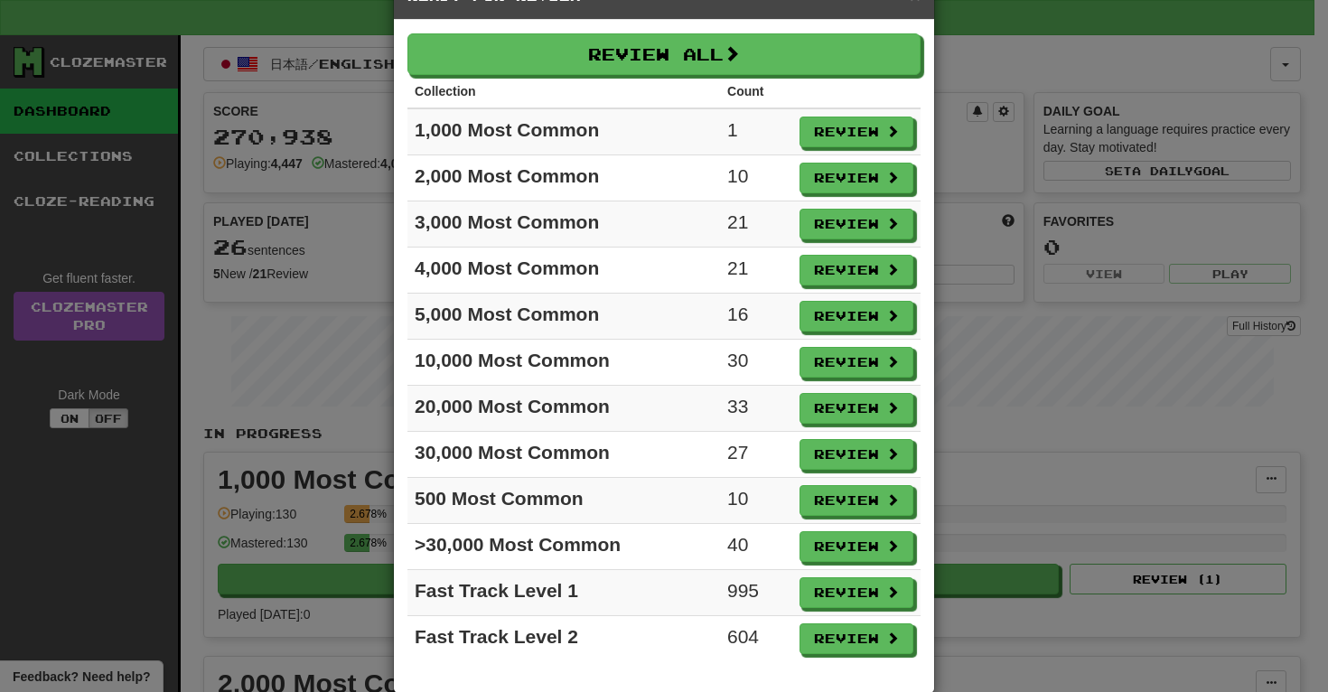
scroll to position [83, 0]
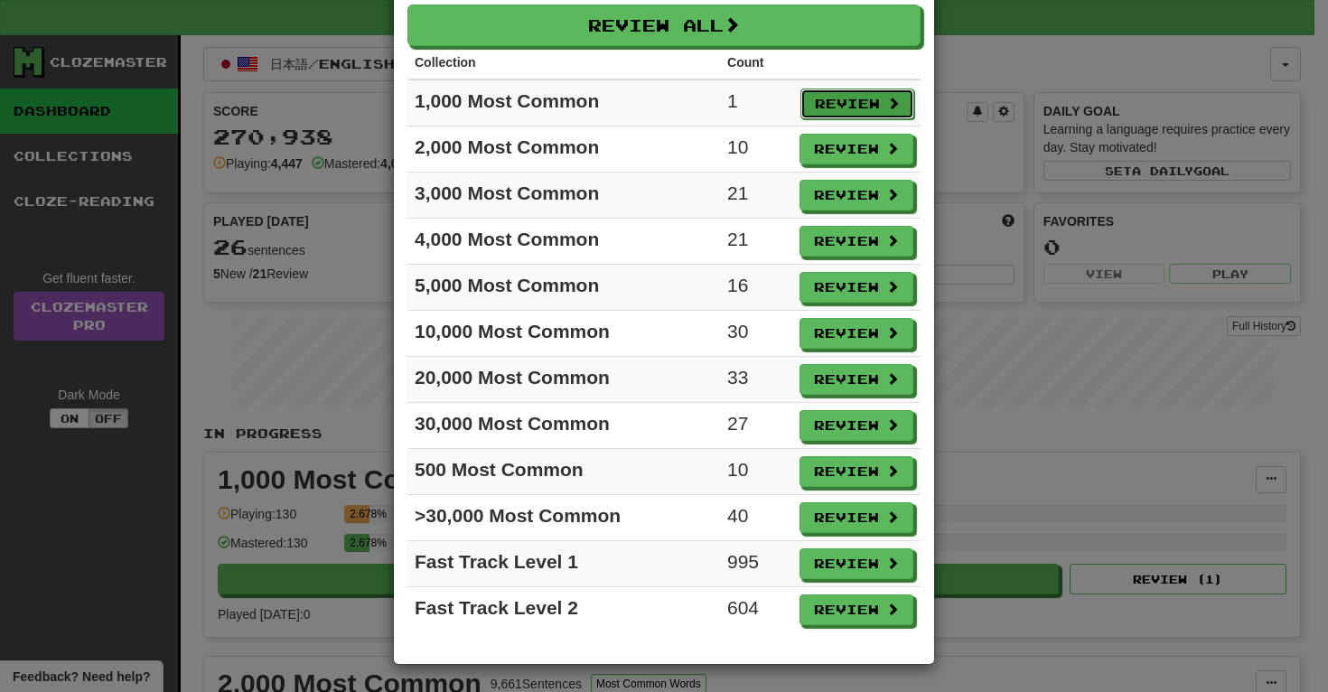
click at [823, 101] on button "Review" at bounding box center [857, 104] width 114 height 31
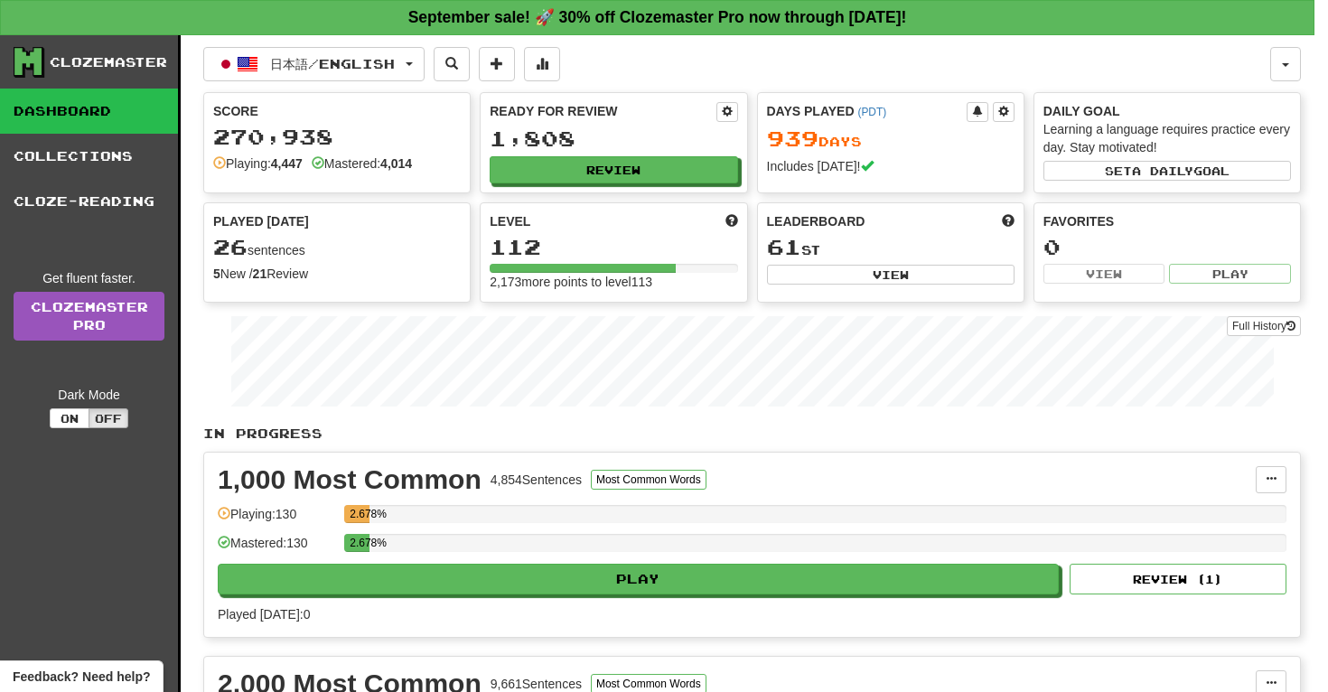
select select "**"
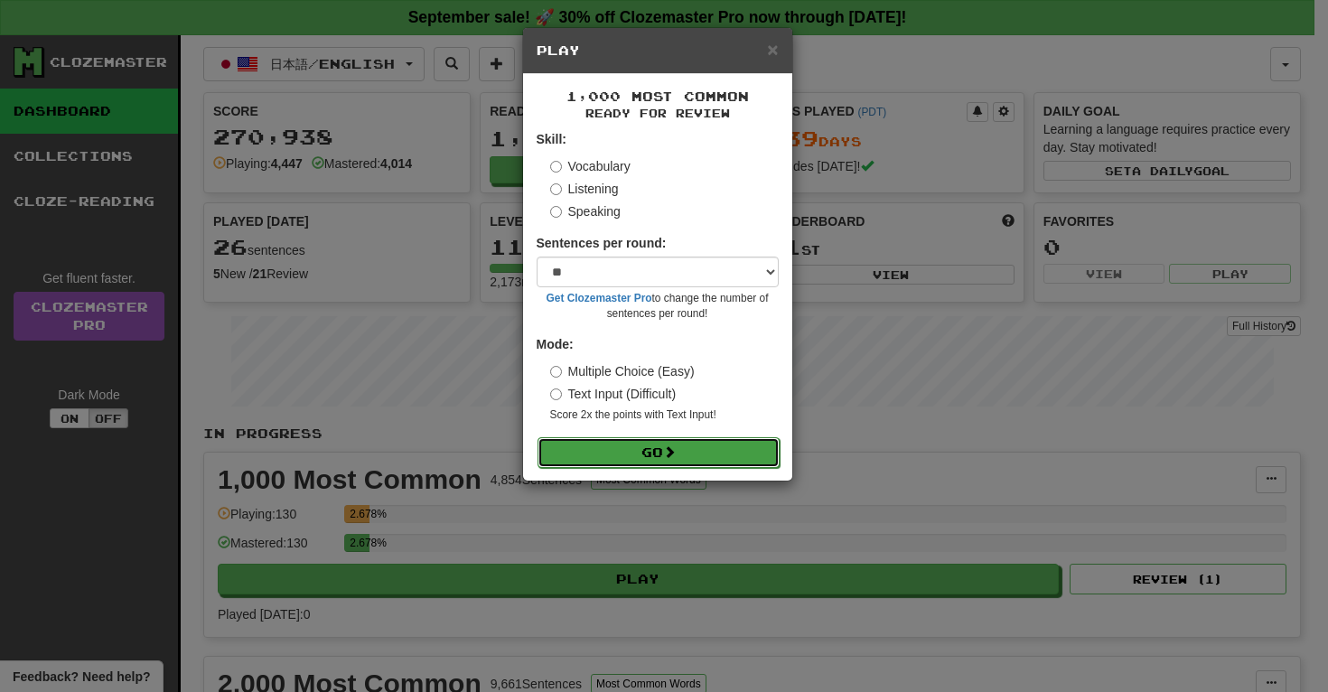
click at [671, 461] on button "Go" at bounding box center [658, 452] width 242 height 31
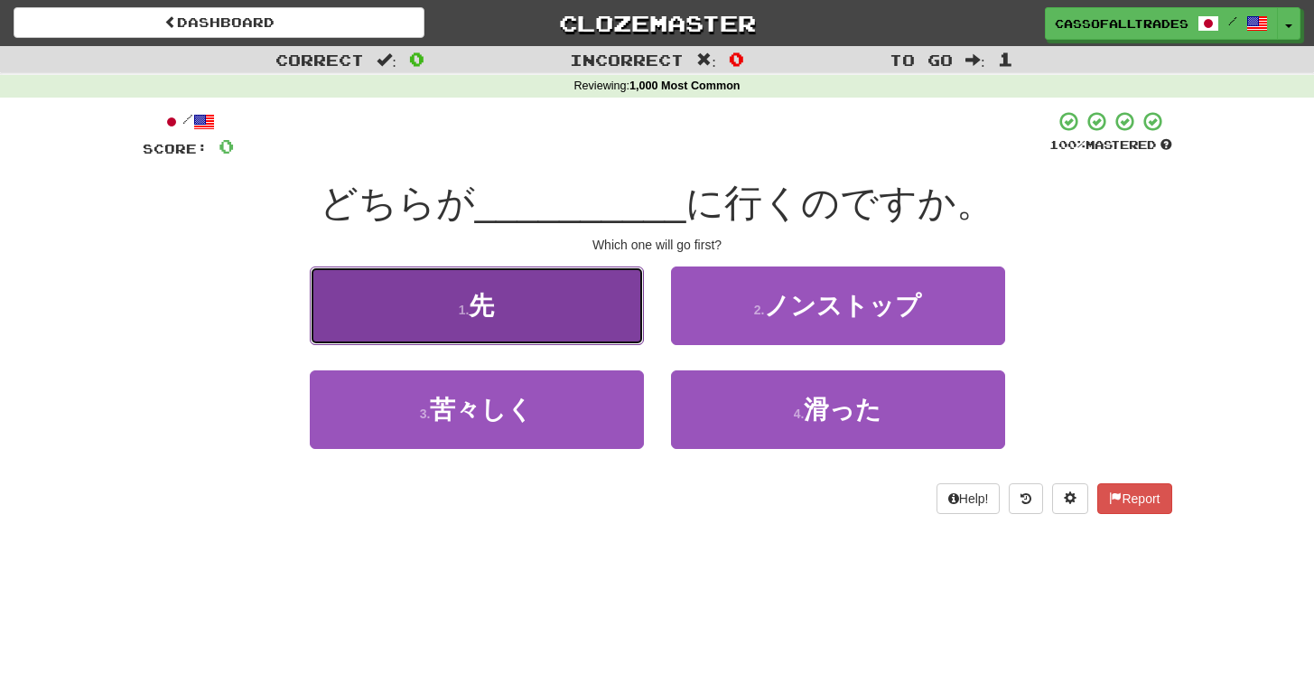
click at [402, 287] on button "1 . 先" at bounding box center [477, 305] width 334 height 79
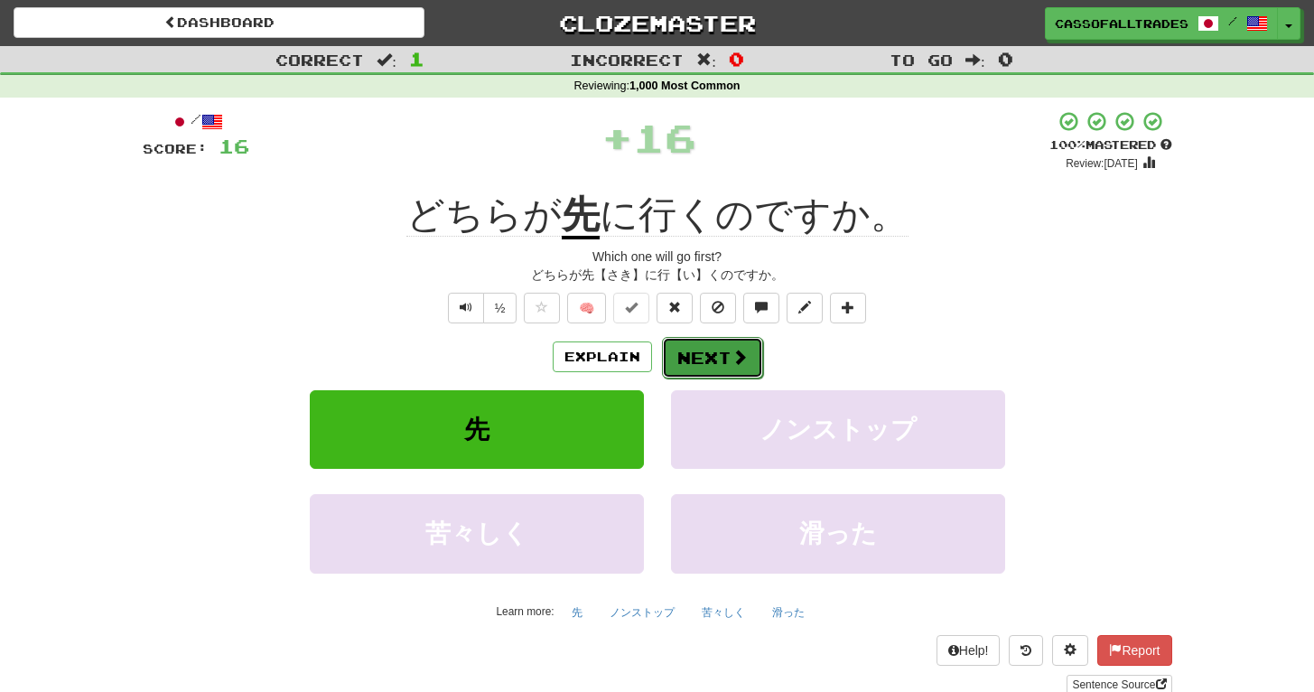
click at [678, 353] on button "Next" at bounding box center [712, 358] width 101 height 42
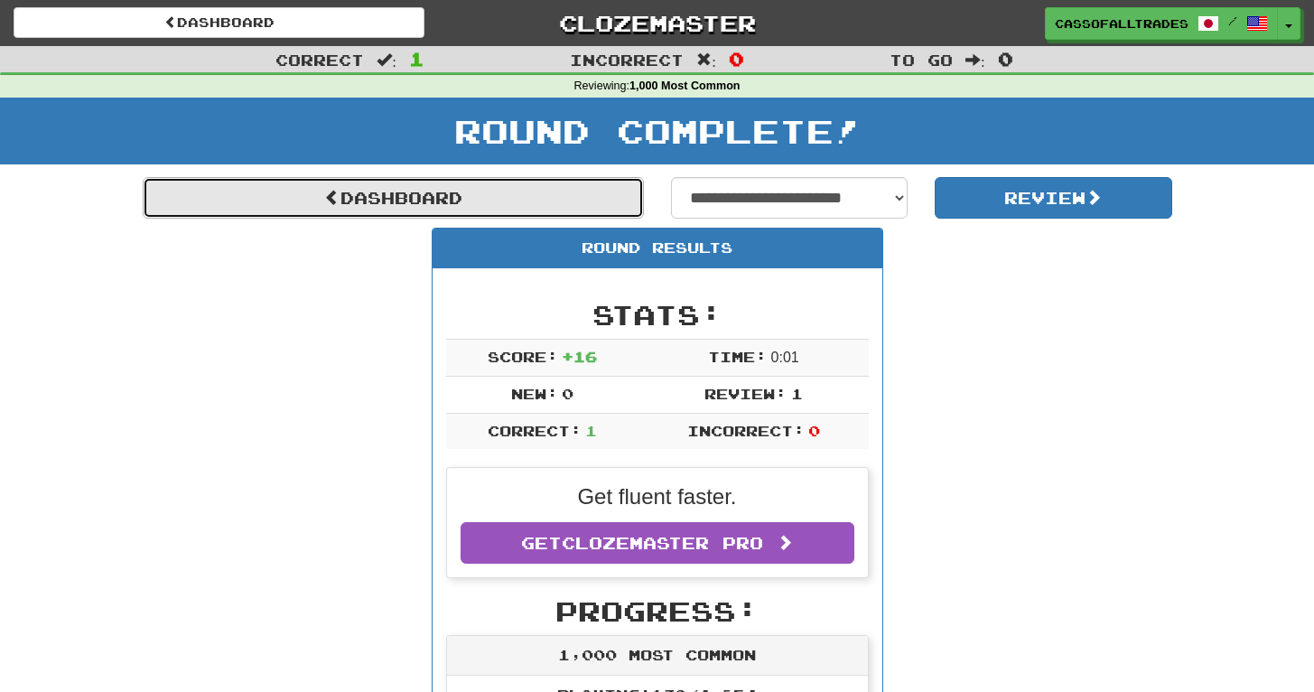
click at [360, 179] on link "Dashboard" at bounding box center [393, 198] width 501 height 42
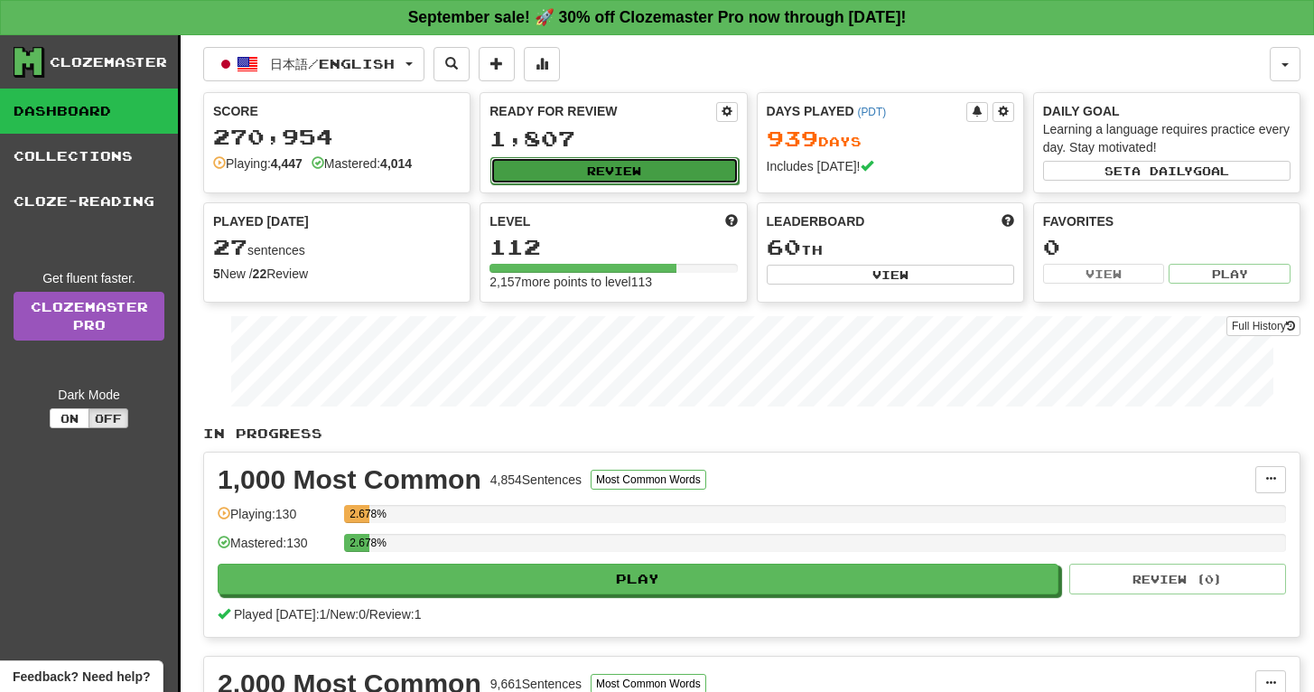
click at [537, 163] on button "Review" at bounding box center [613, 170] width 247 height 27
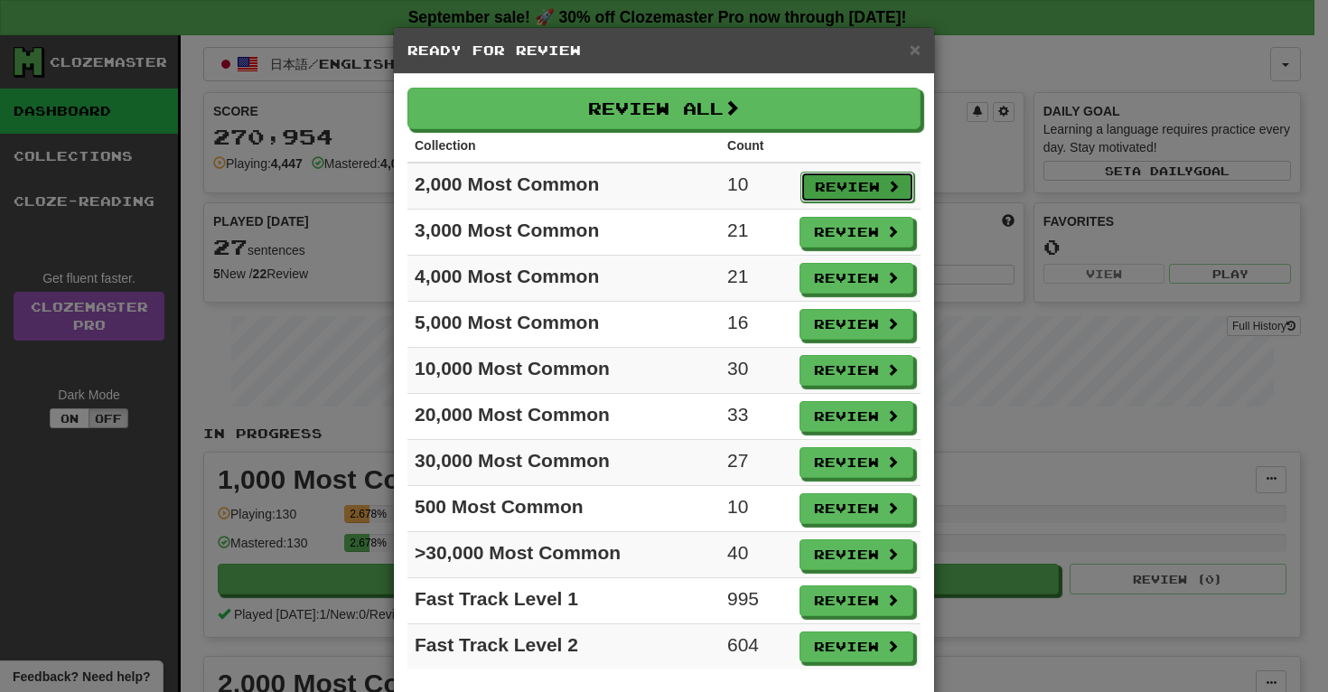
click at [848, 178] on button "Review" at bounding box center [857, 187] width 114 height 31
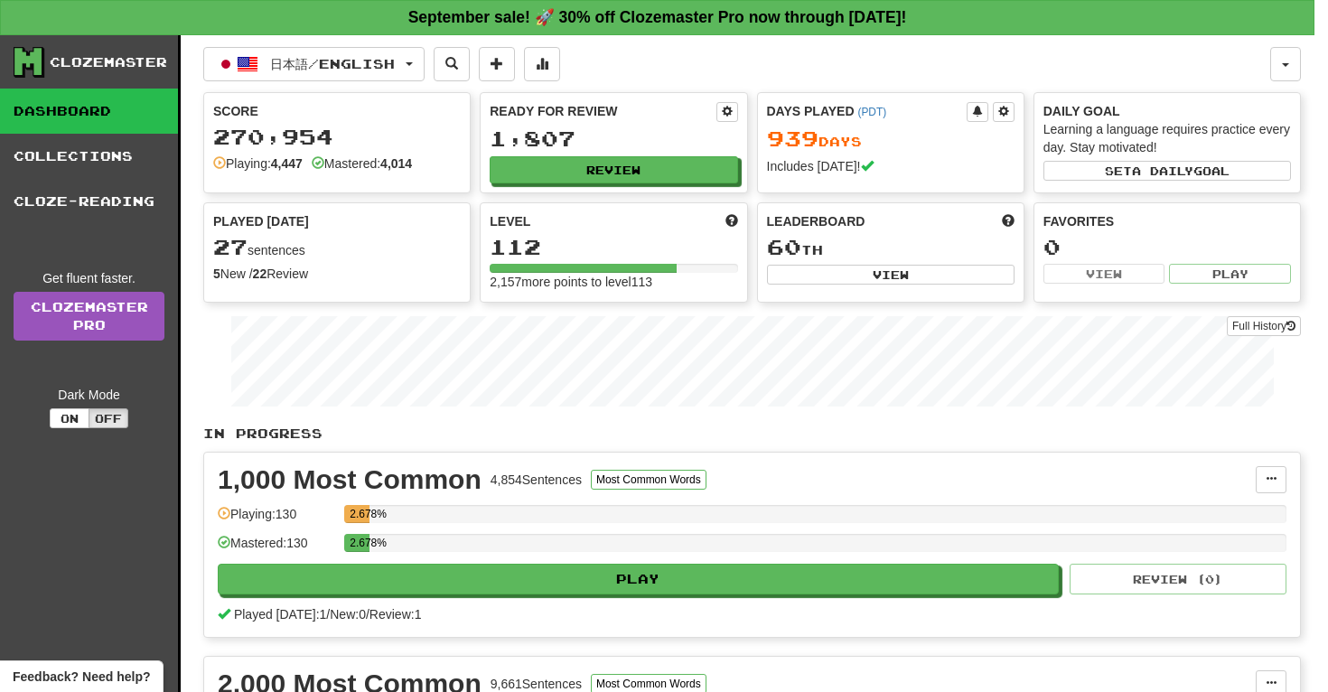
select select "**"
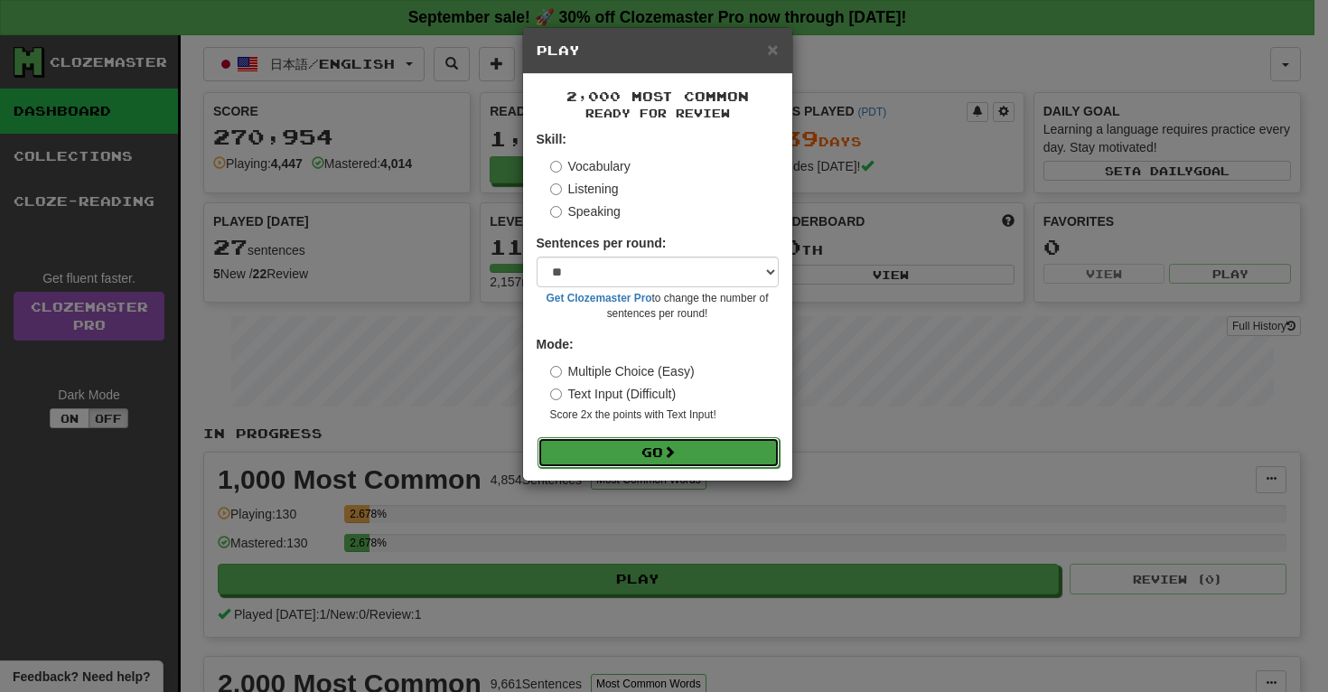
click at [670, 458] on span at bounding box center [669, 451] width 13 height 13
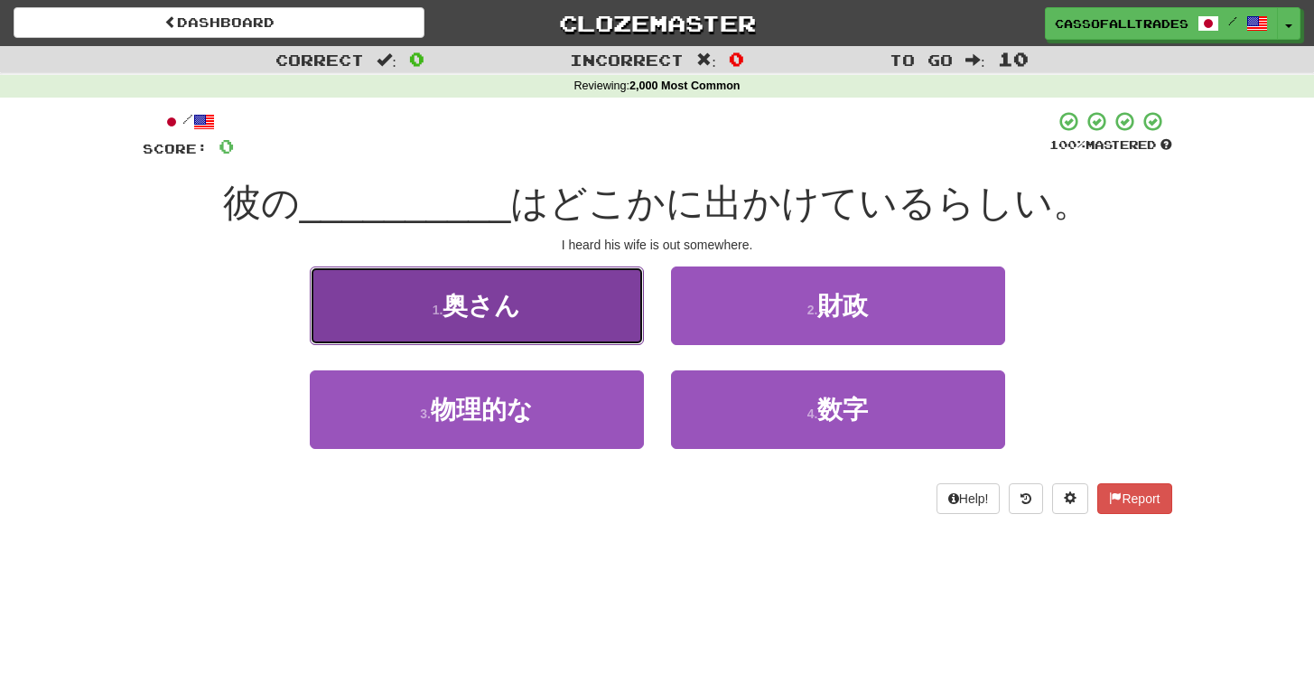
click at [387, 295] on button "1 . 奥さん" at bounding box center [477, 305] width 334 height 79
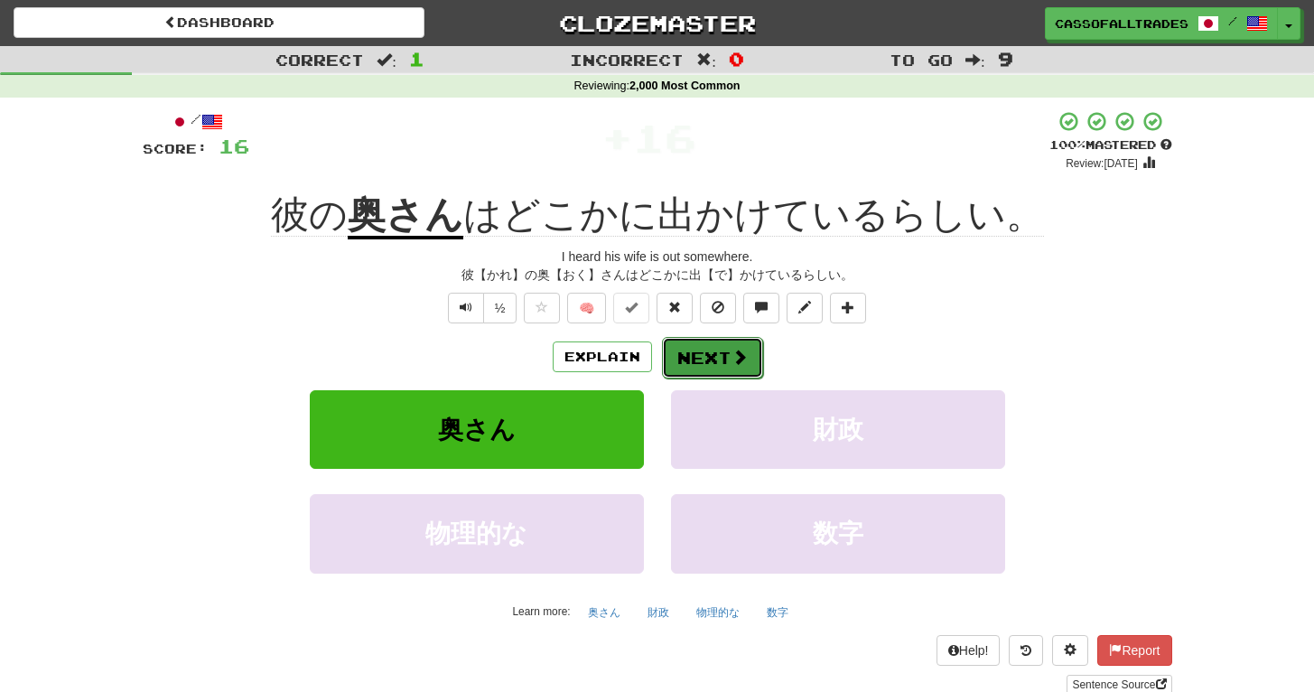
click at [696, 344] on button "Next" at bounding box center [712, 358] width 101 height 42
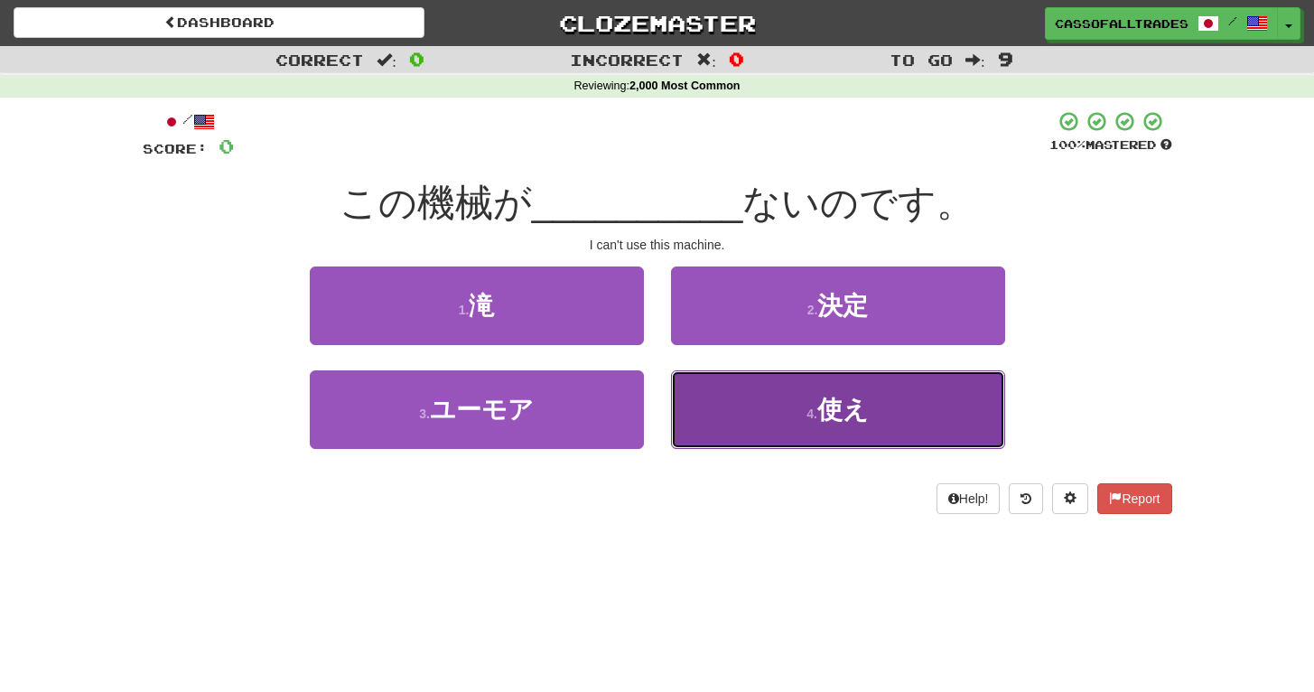
click at [816, 428] on button "4 . 使え" at bounding box center [838, 409] width 334 height 79
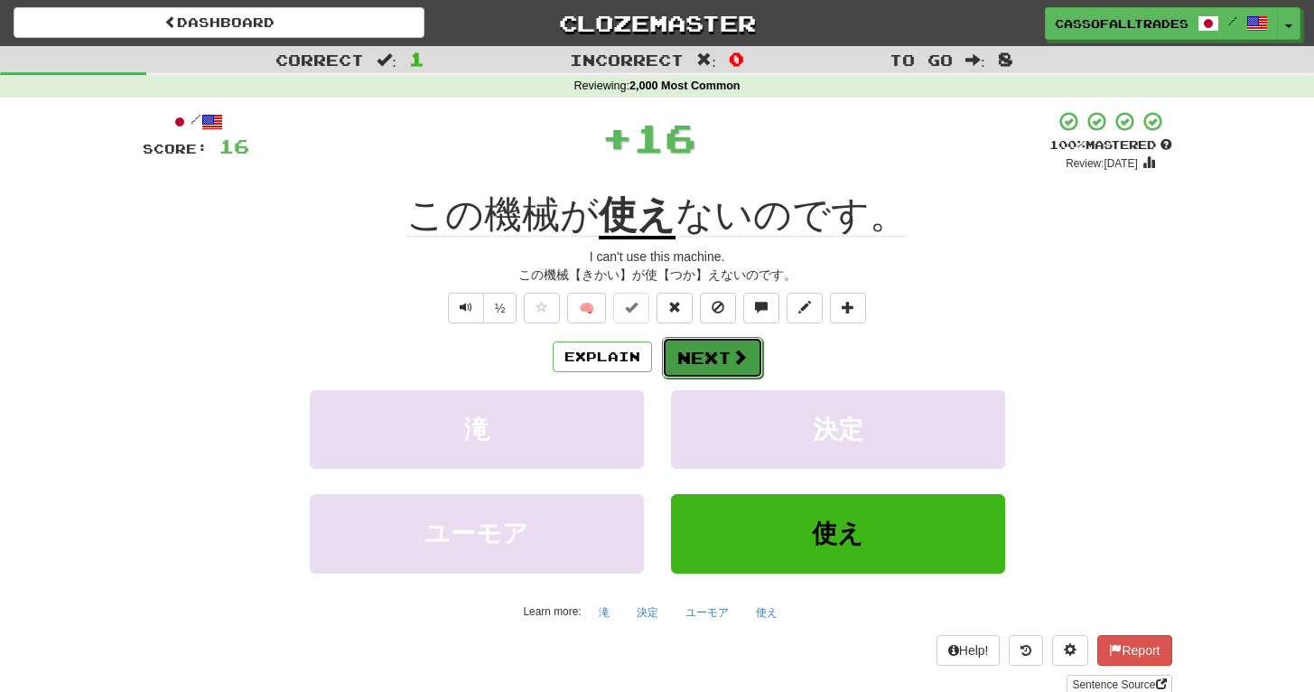
click at [718, 349] on button "Next" at bounding box center [712, 358] width 101 height 42
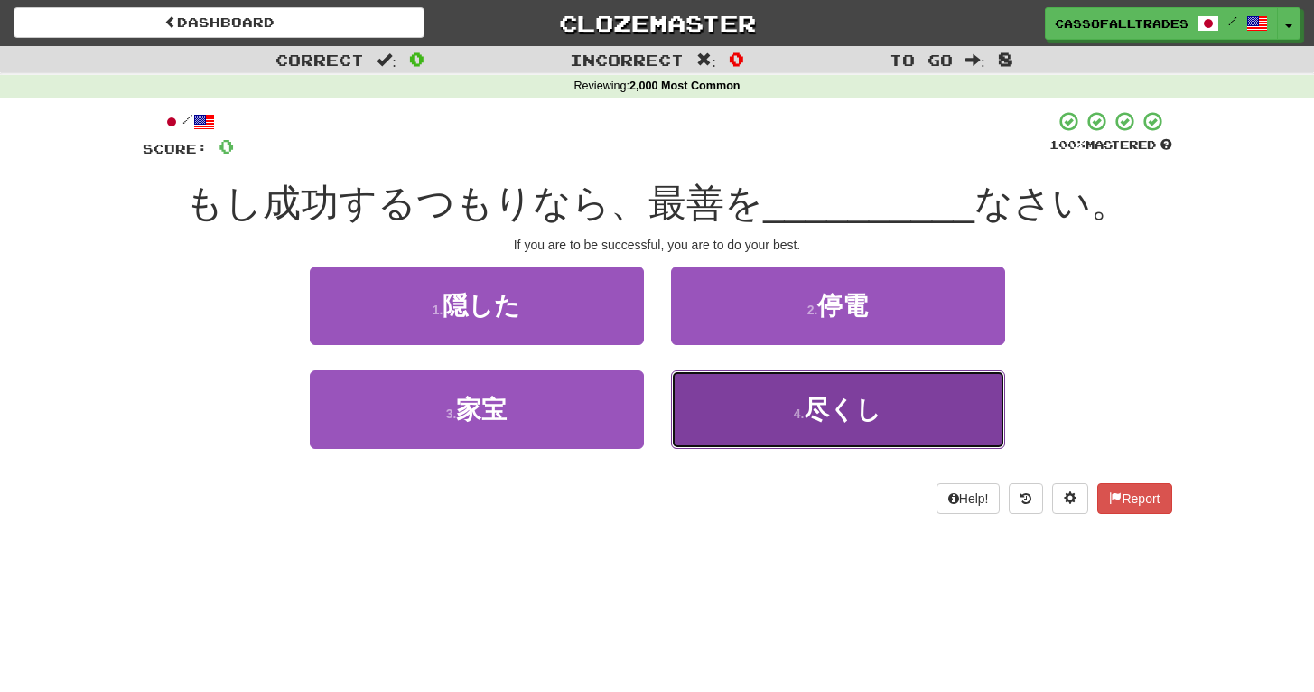
click at [826, 401] on span "尽くし" at bounding box center [843, 410] width 78 height 28
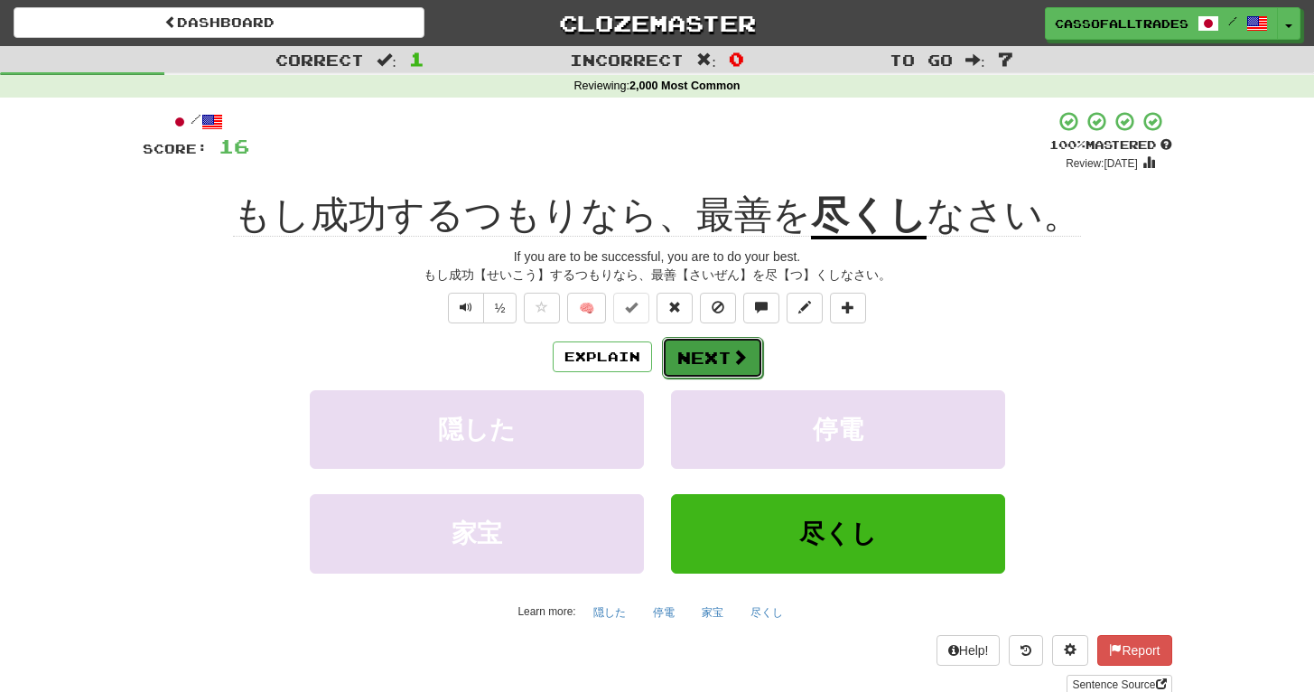
click at [748, 369] on button "Next" at bounding box center [712, 358] width 101 height 42
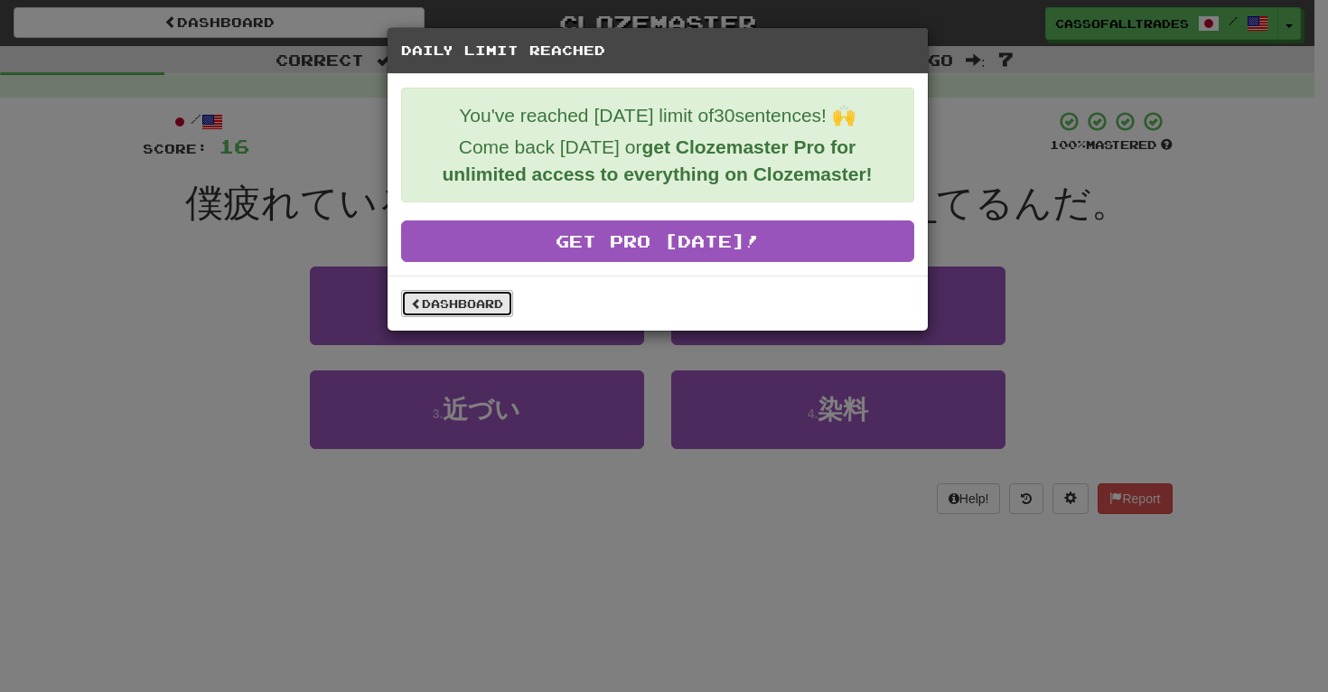
click at [447, 299] on link "Dashboard" at bounding box center [457, 303] width 112 height 27
